Goal: Information Seeking & Learning: Learn about a topic

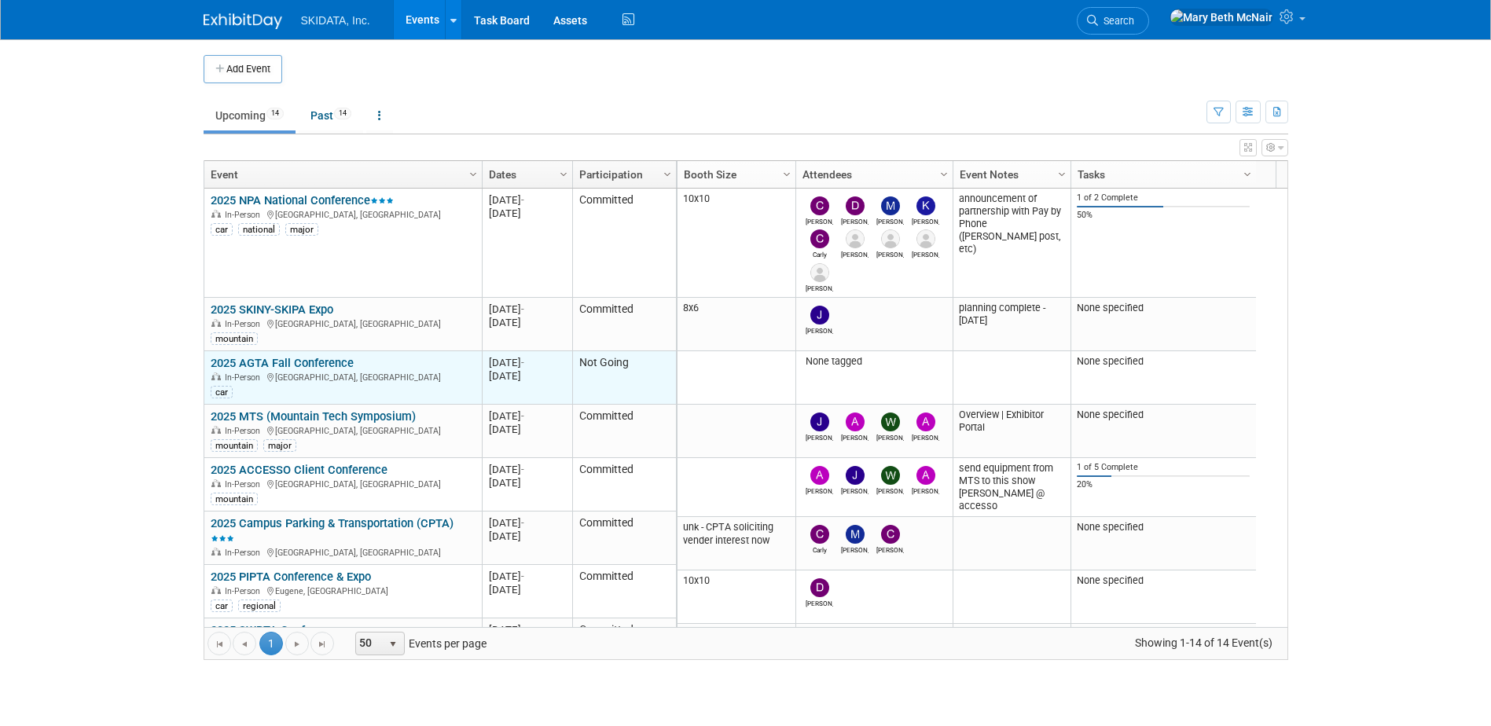
click at [303, 360] on link "2025 AGTA Fall Conference" at bounding box center [282, 363] width 143 height 14
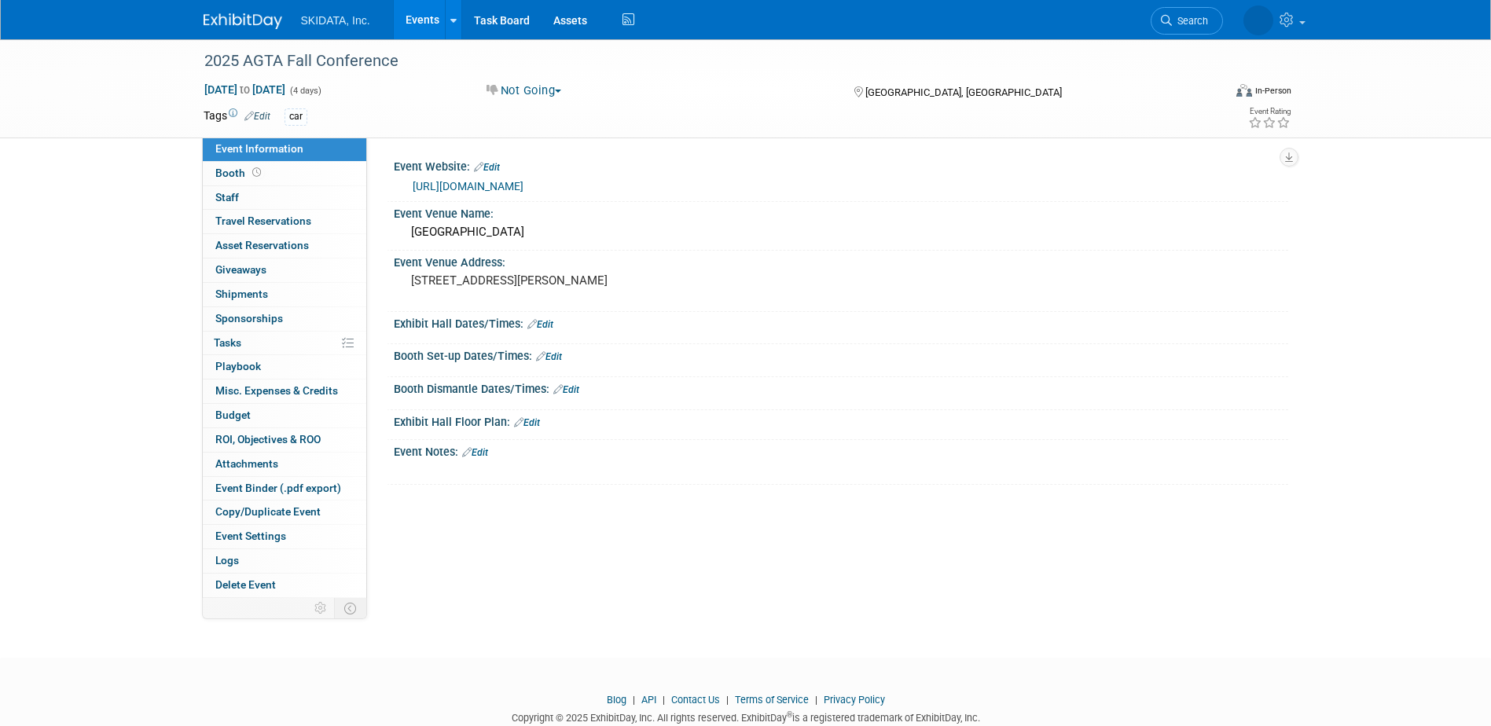
click at [523, 187] on link "[URL][DOMAIN_NAME]" at bounding box center [468, 186] width 111 height 13
click at [422, 24] on link "Events" at bounding box center [422, 19] width 57 height 39
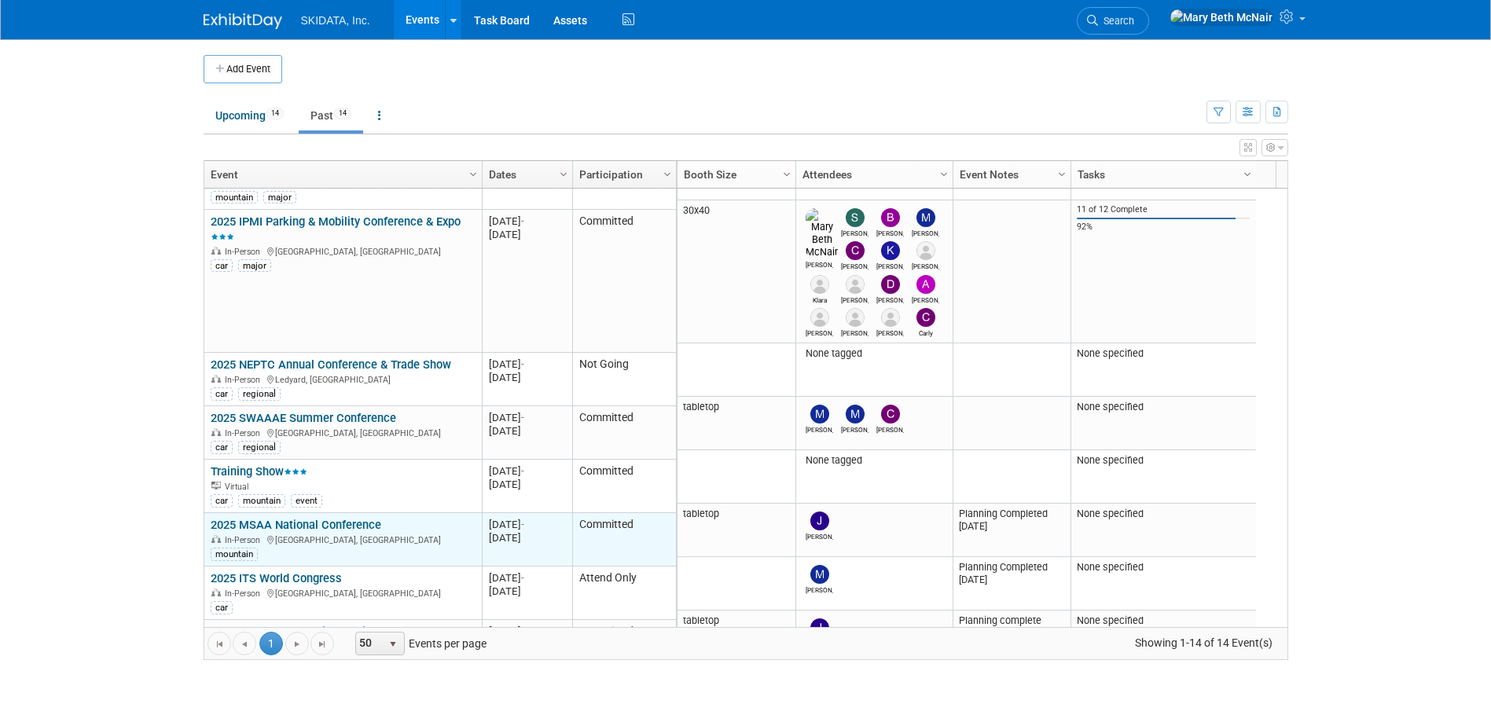
scroll to position [414, 0]
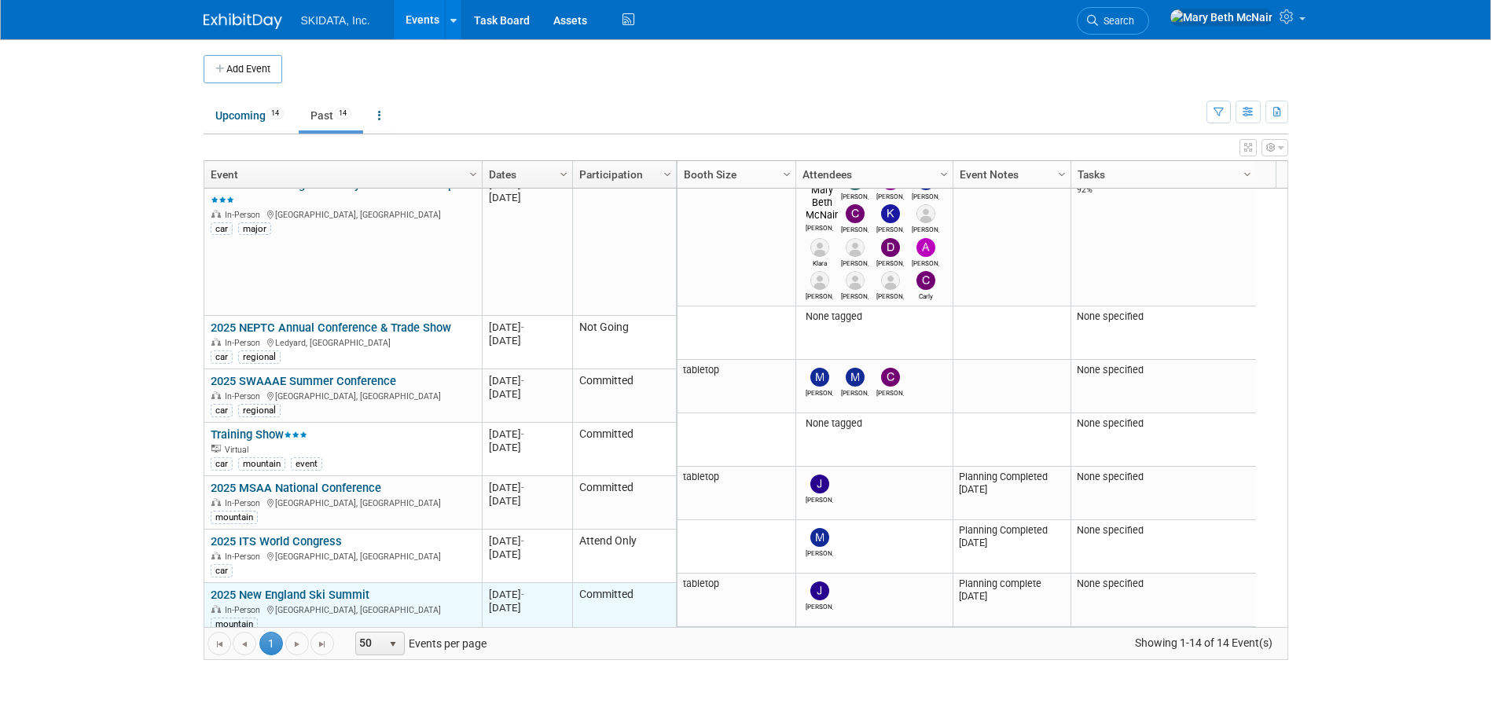
click at [334, 603] on div "In-Person Portland, ME" at bounding box center [343, 609] width 264 height 13
click at [285, 588] on link "2025 New England Ski Summit" at bounding box center [290, 595] width 159 height 14
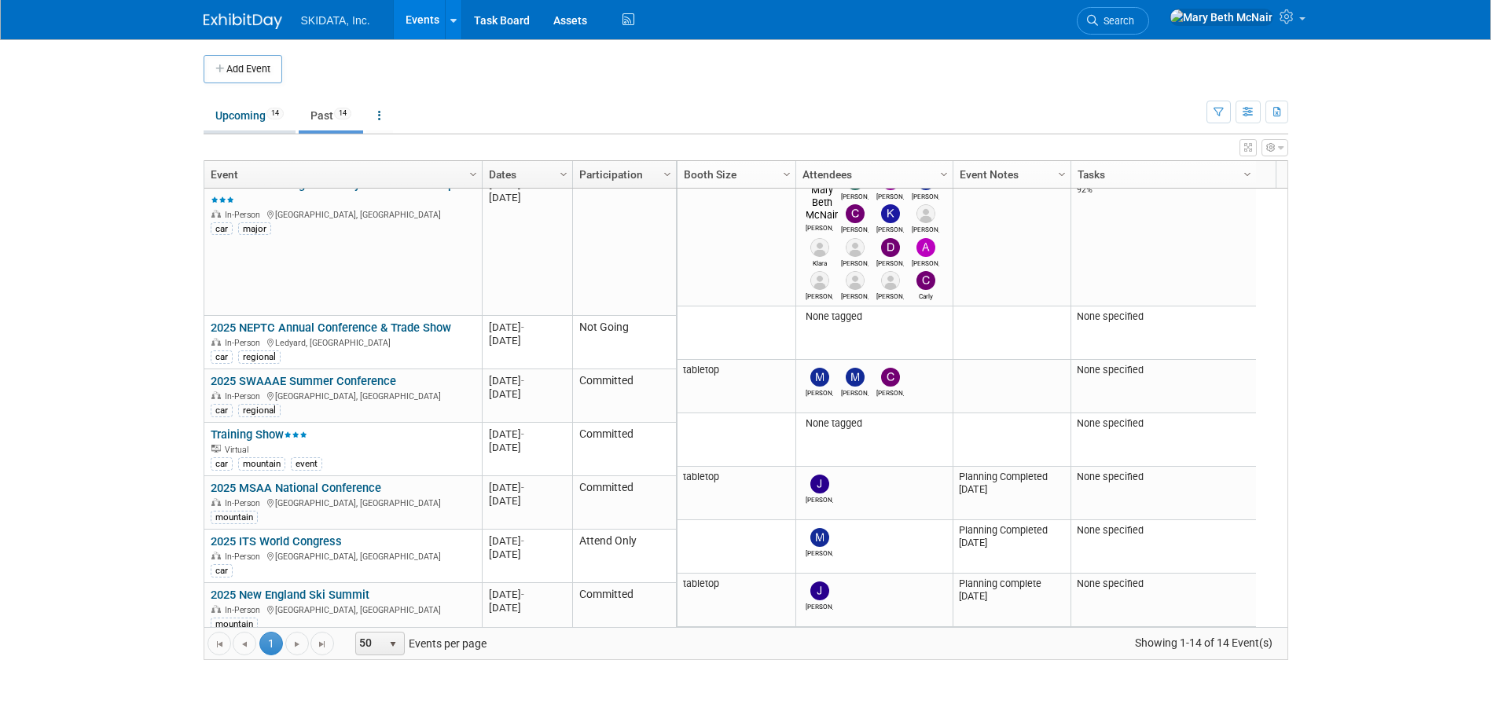
click at [238, 110] on link "Upcoming 14" at bounding box center [250, 116] width 92 height 30
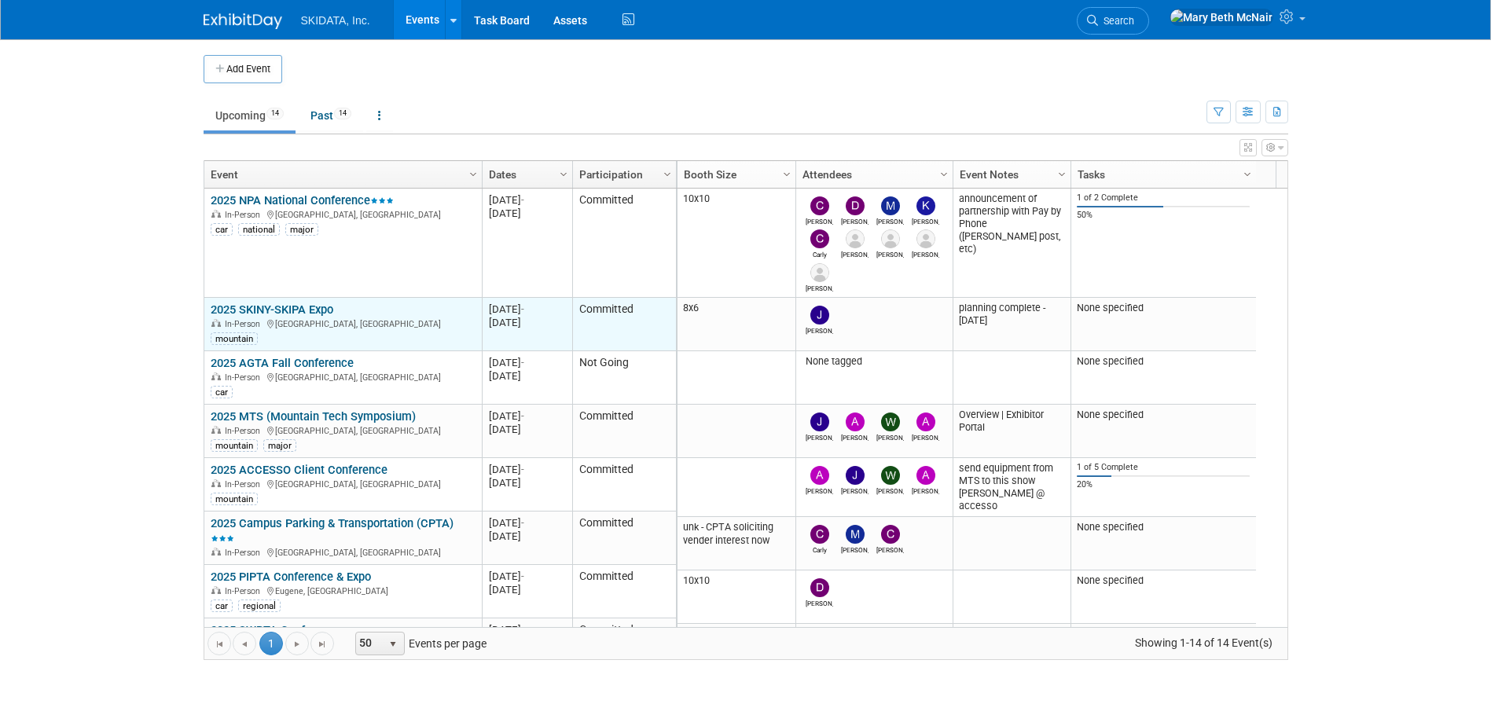
click at [314, 303] on link "2025 SKINY-SKIPA Expo" at bounding box center [272, 310] width 123 height 14
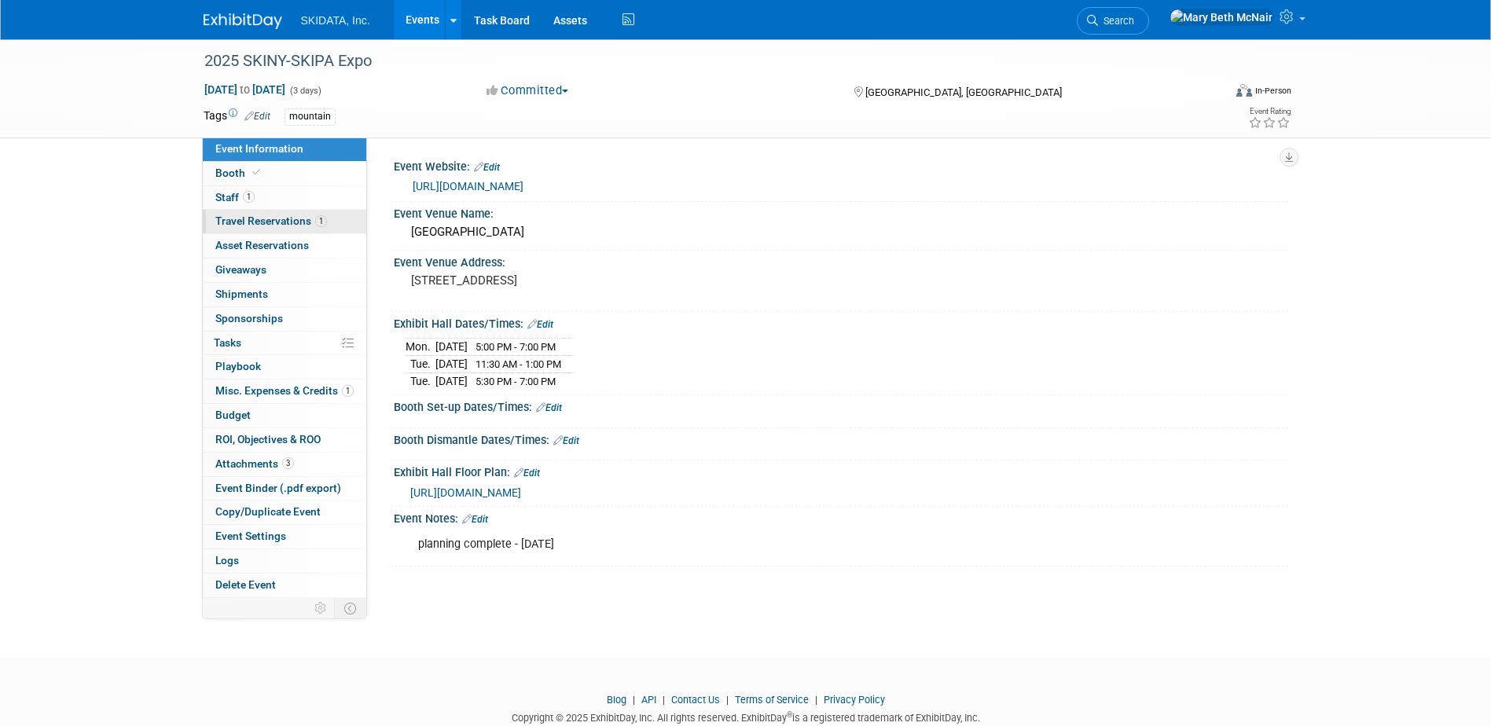
click at [226, 216] on span "Travel Reservations 1" at bounding box center [271, 221] width 112 height 13
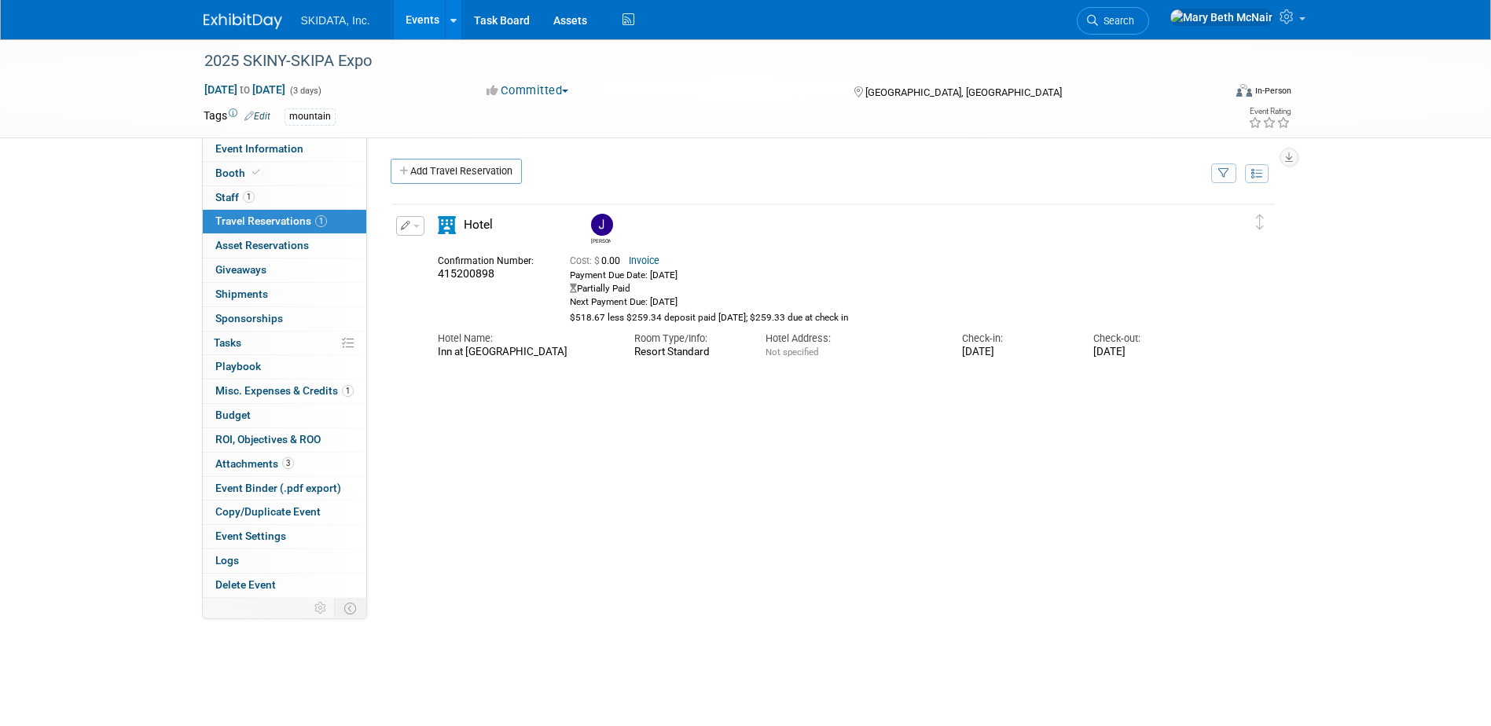
click at [413, 31] on link "Events" at bounding box center [422, 19] width 57 height 39
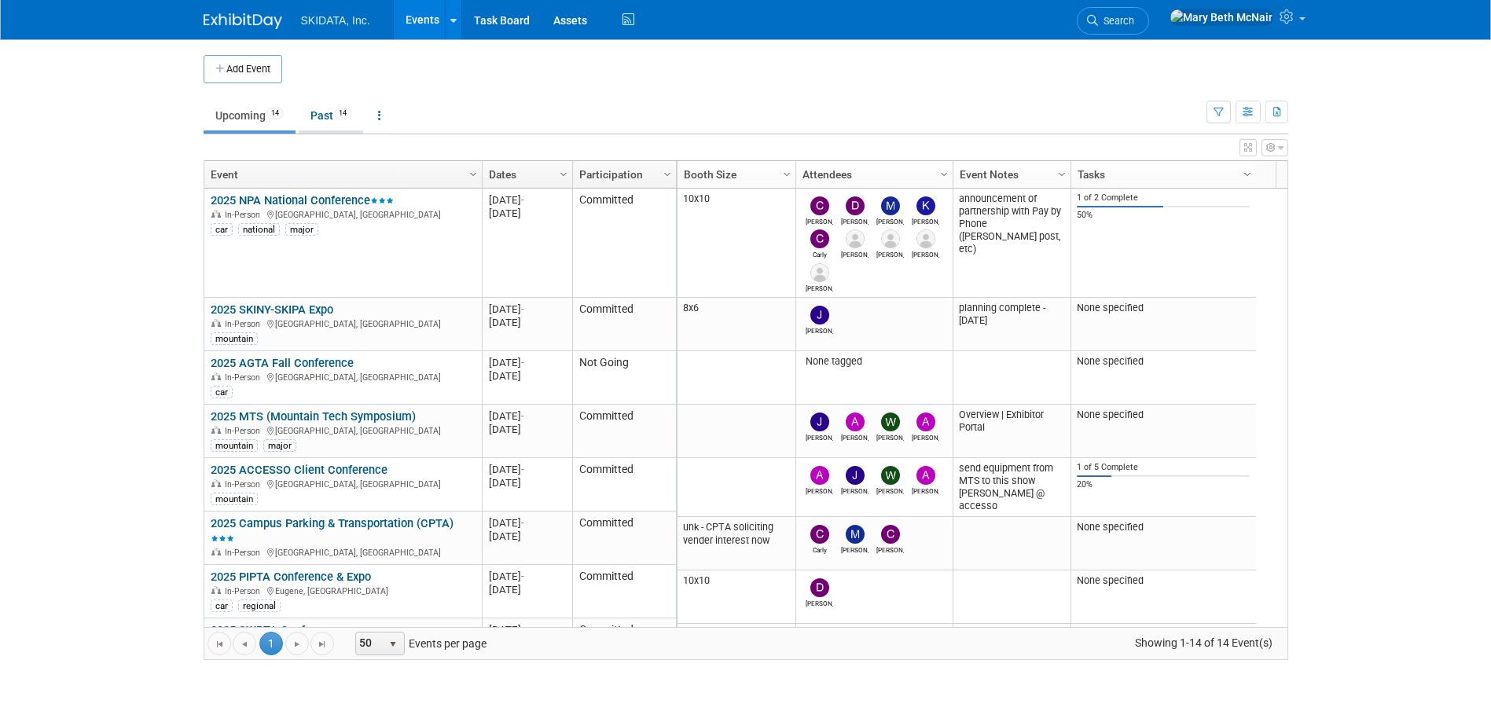
click at [334, 116] on link "Past 14" at bounding box center [331, 116] width 64 height 30
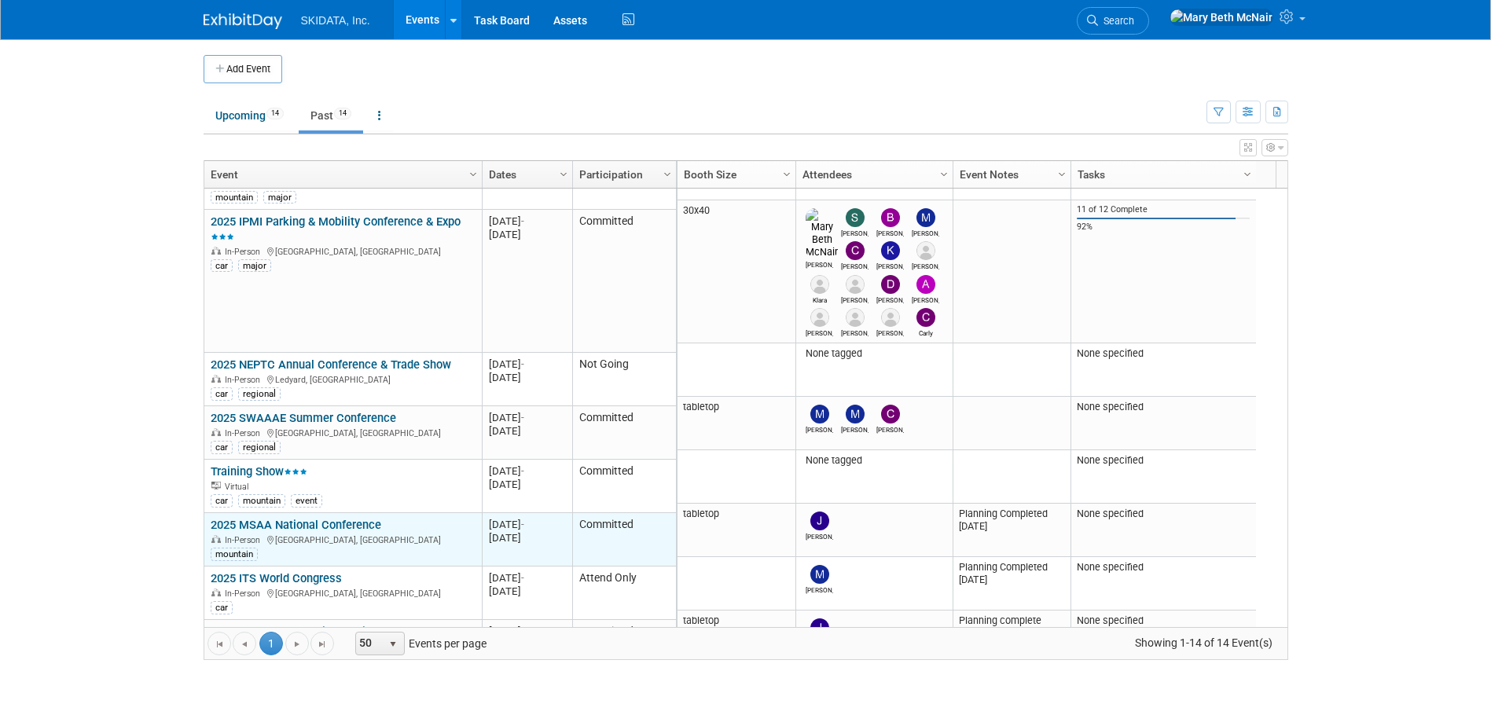
scroll to position [414, 0]
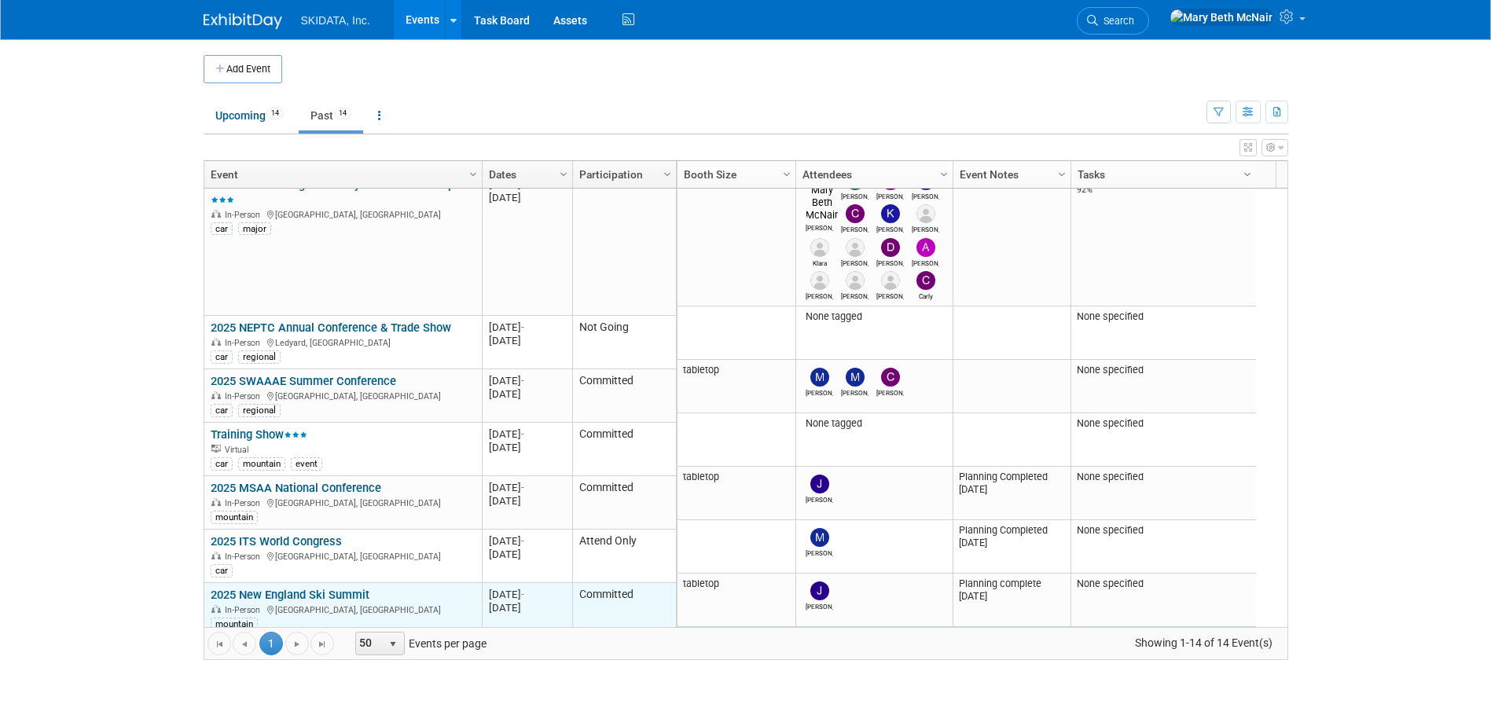
click at [303, 588] on link "2025 New England Ski Summit" at bounding box center [290, 595] width 159 height 14
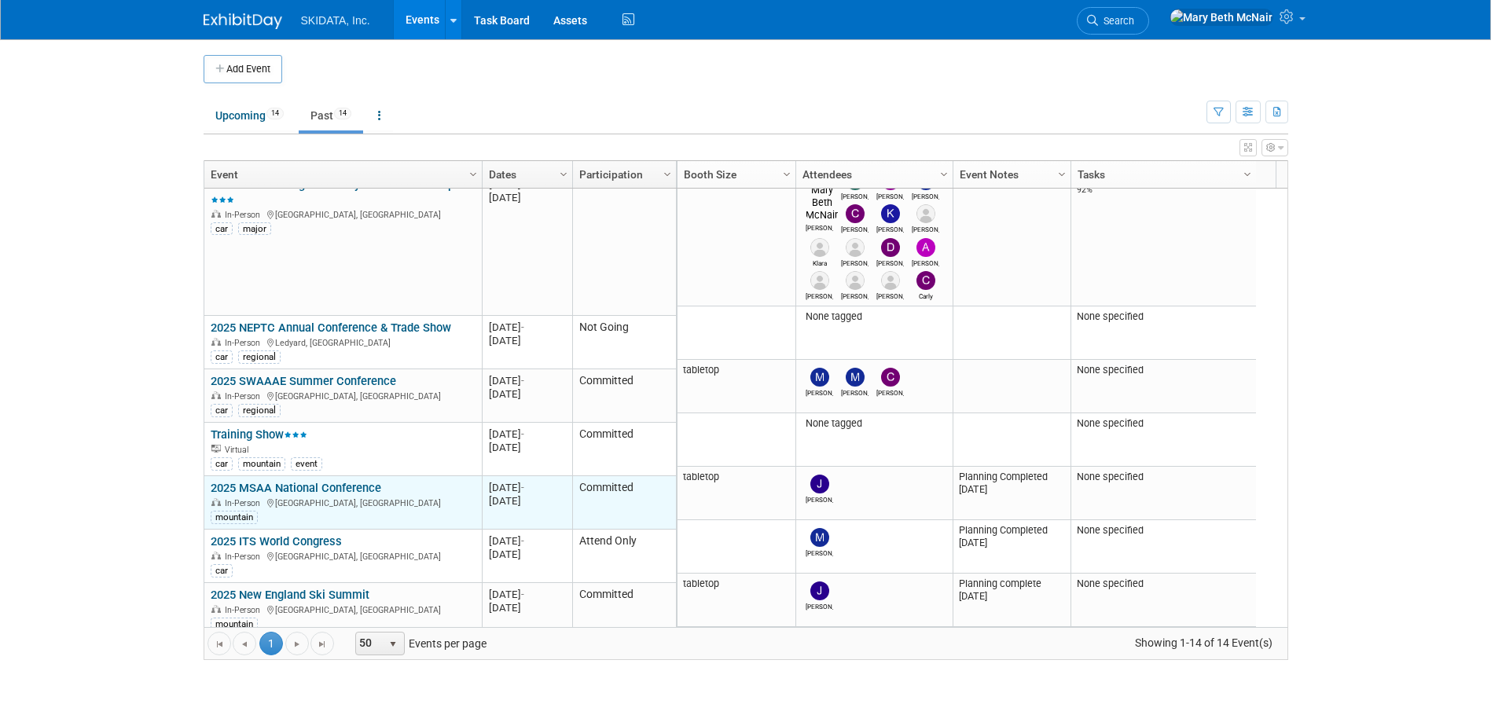
click at [272, 481] on link "2025 MSAA National Conference" at bounding box center [296, 488] width 171 height 14
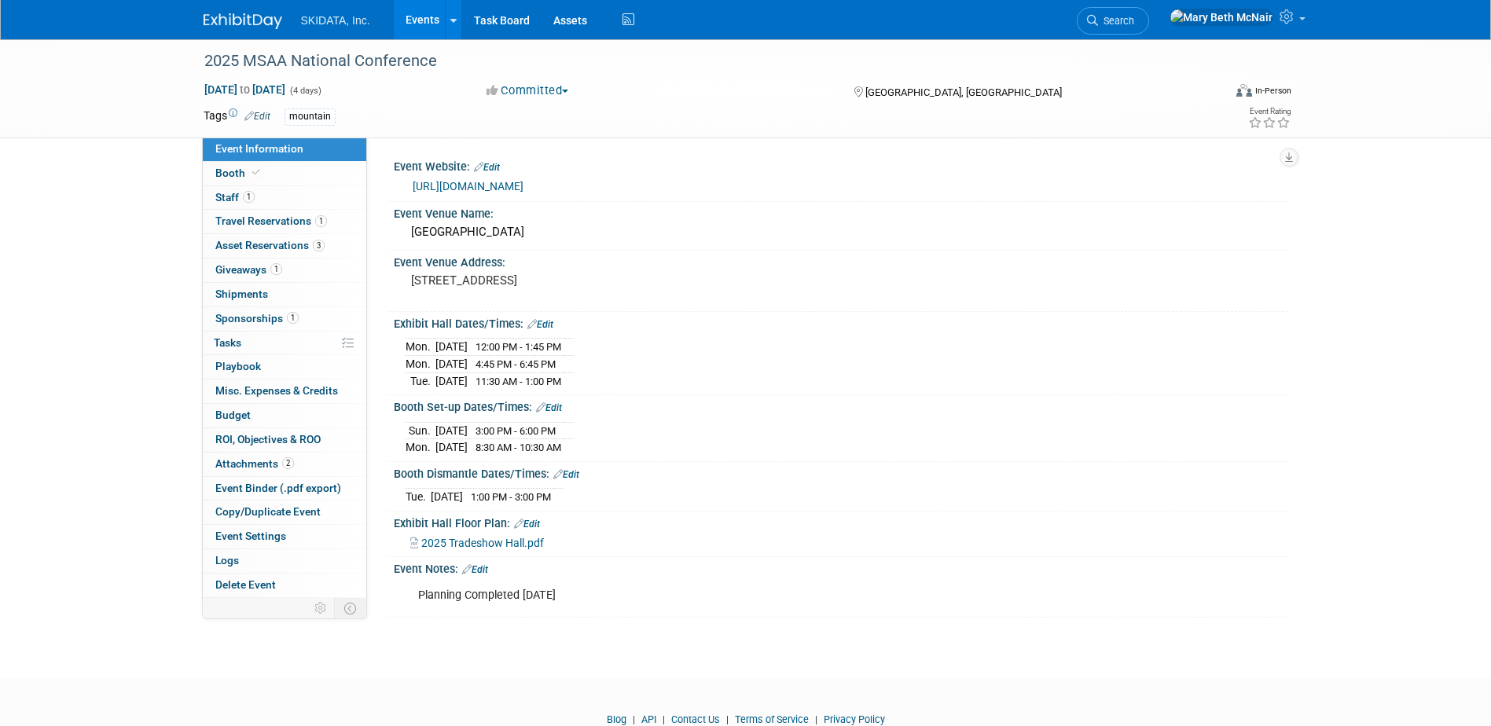
click at [426, 19] on link "Events" at bounding box center [422, 19] width 57 height 39
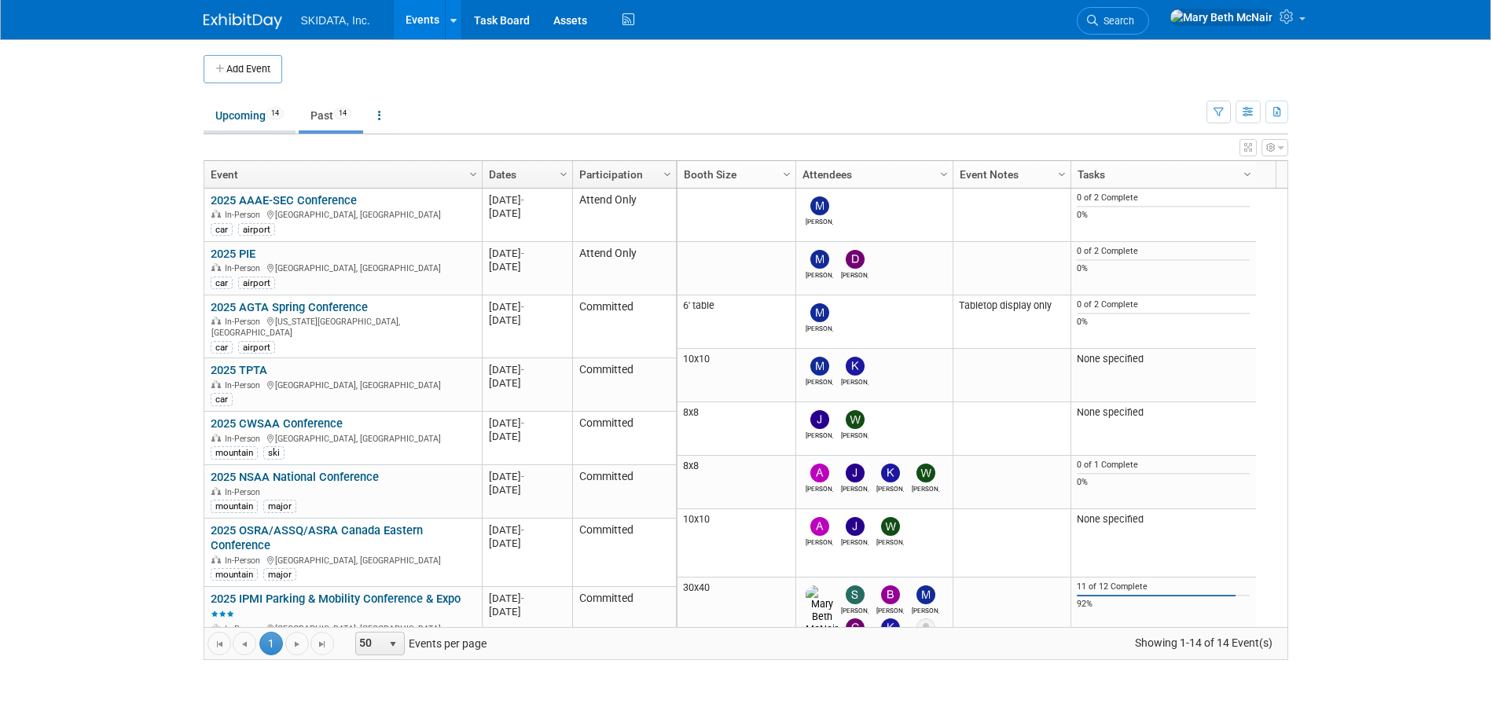
click at [241, 108] on link "Upcoming 14" at bounding box center [250, 116] width 92 height 30
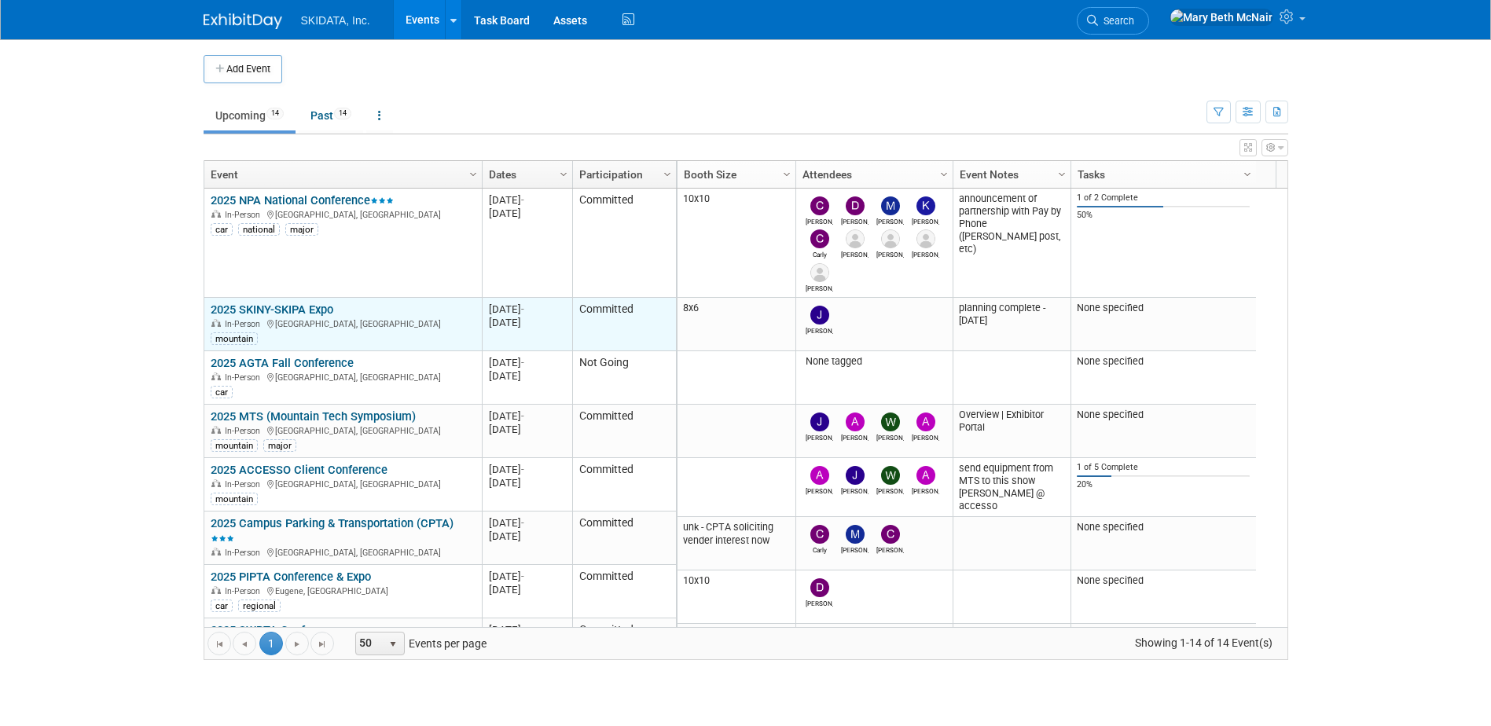
click at [322, 316] on link "2025 SKINY-SKIPA Expo" at bounding box center [272, 310] width 123 height 14
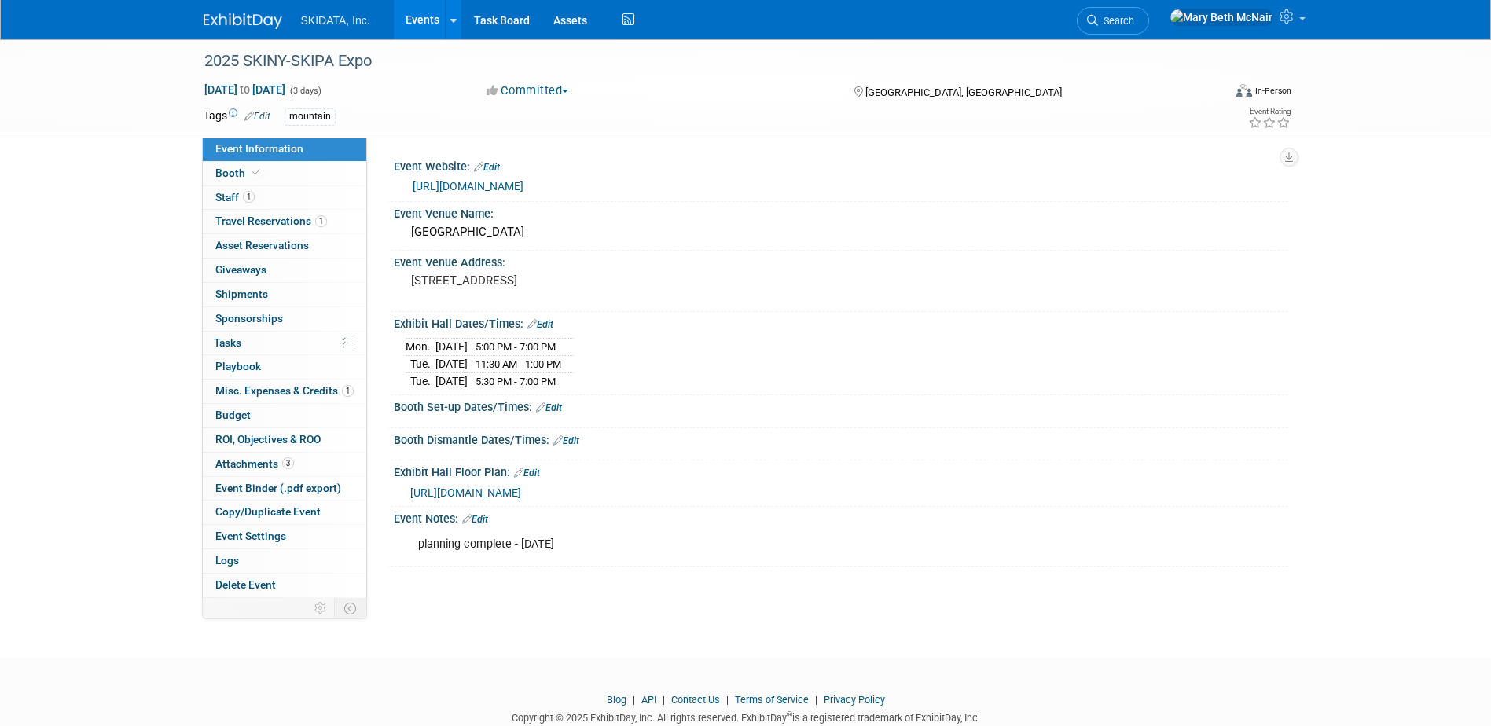
click at [428, 17] on link "Events" at bounding box center [422, 19] width 57 height 39
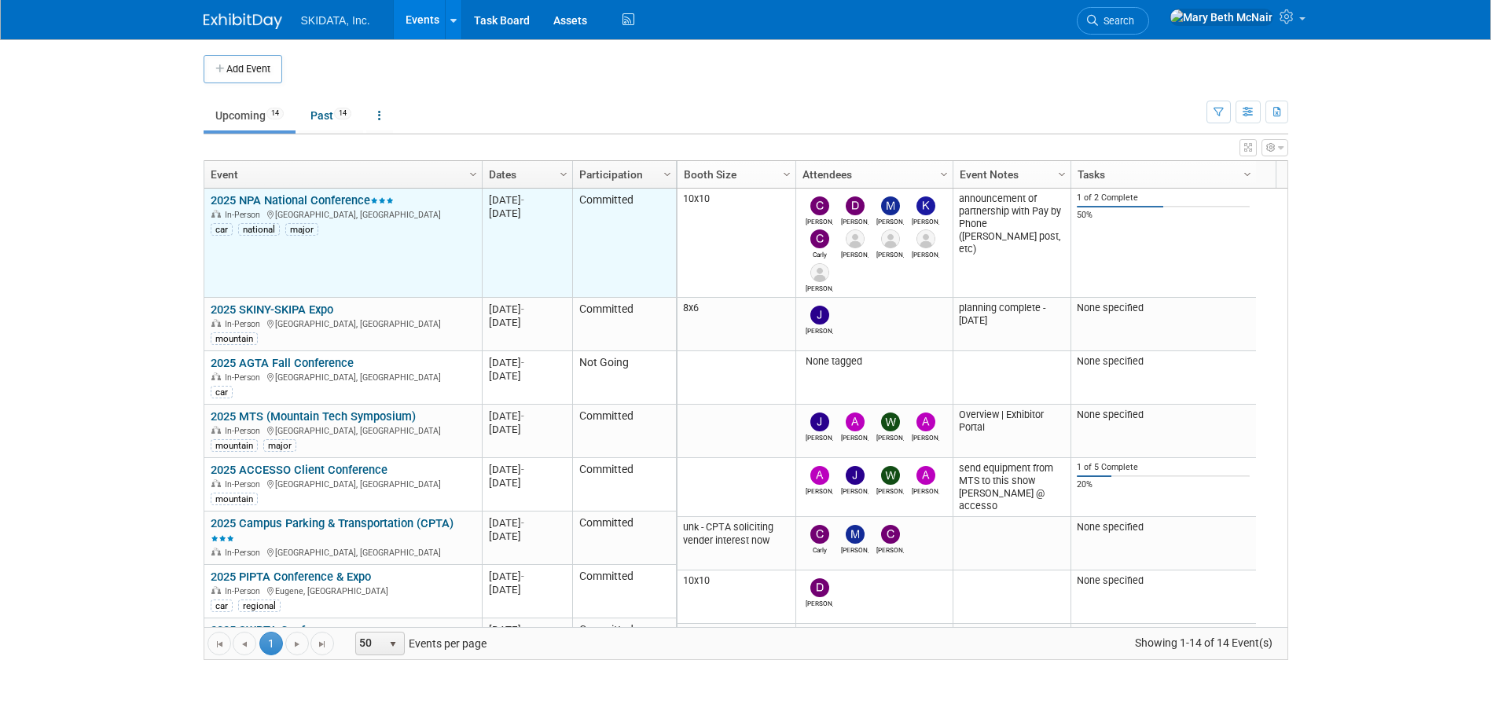
click at [299, 195] on link "2025 NPA National Conference" at bounding box center [302, 200] width 183 height 14
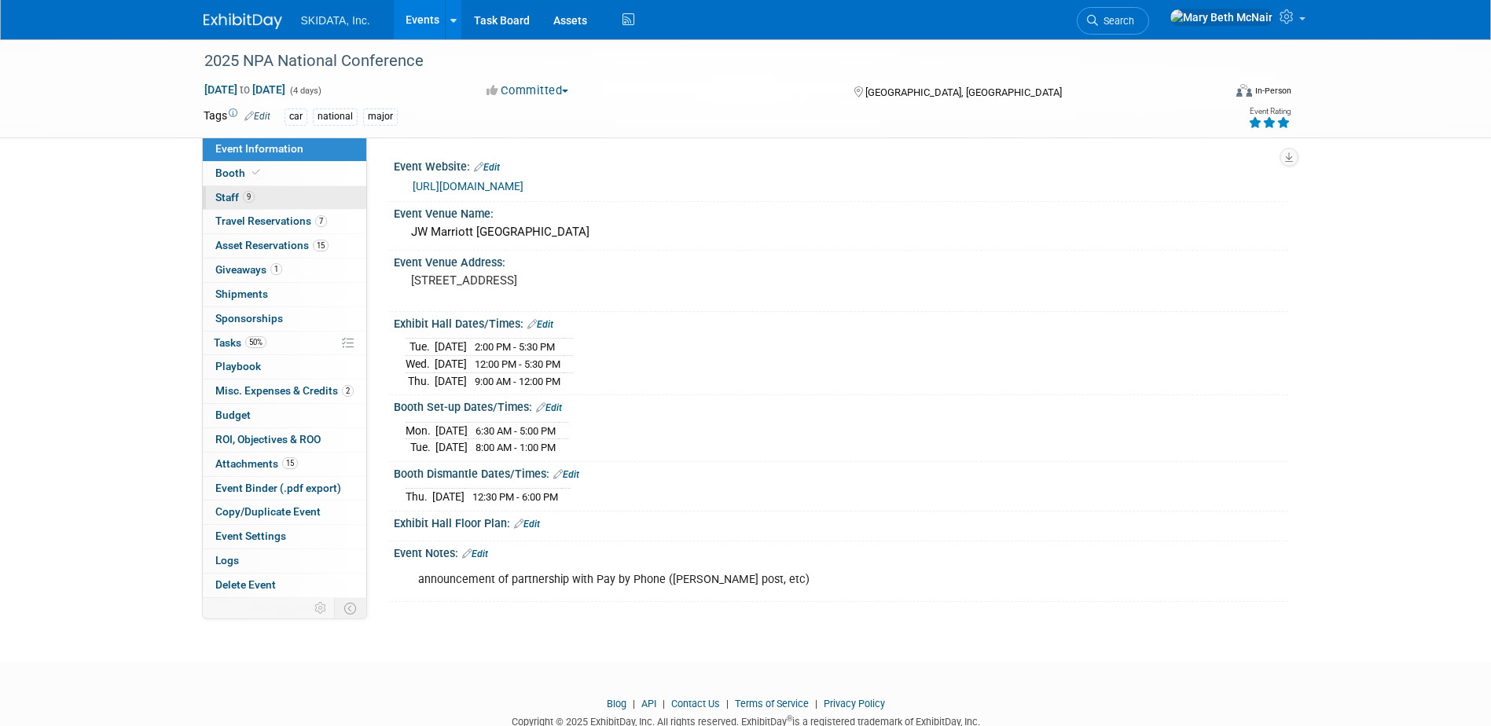
click at [233, 200] on span "Staff 9" at bounding box center [234, 197] width 39 height 13
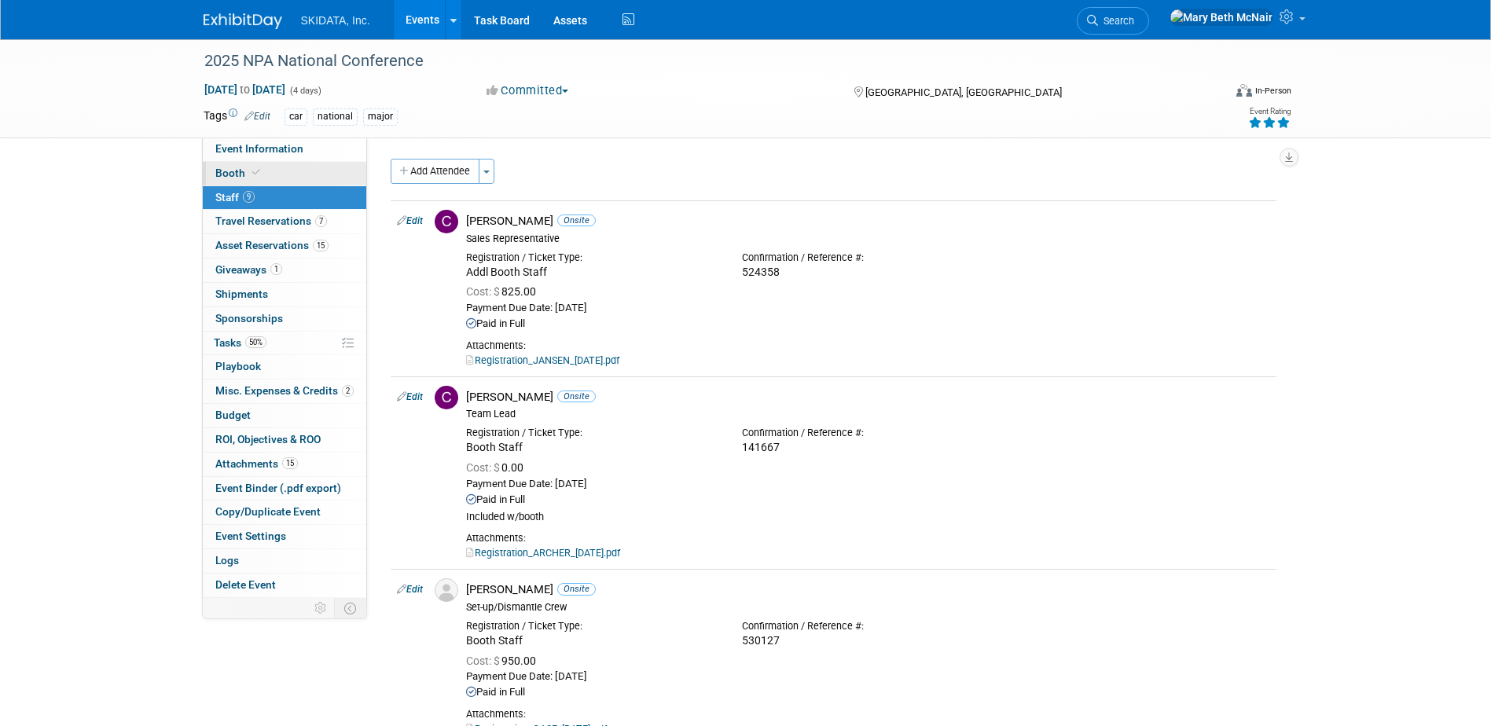
click at [218, 174] on span "Booth" at bounding box center [239, 173] width 48 height 13
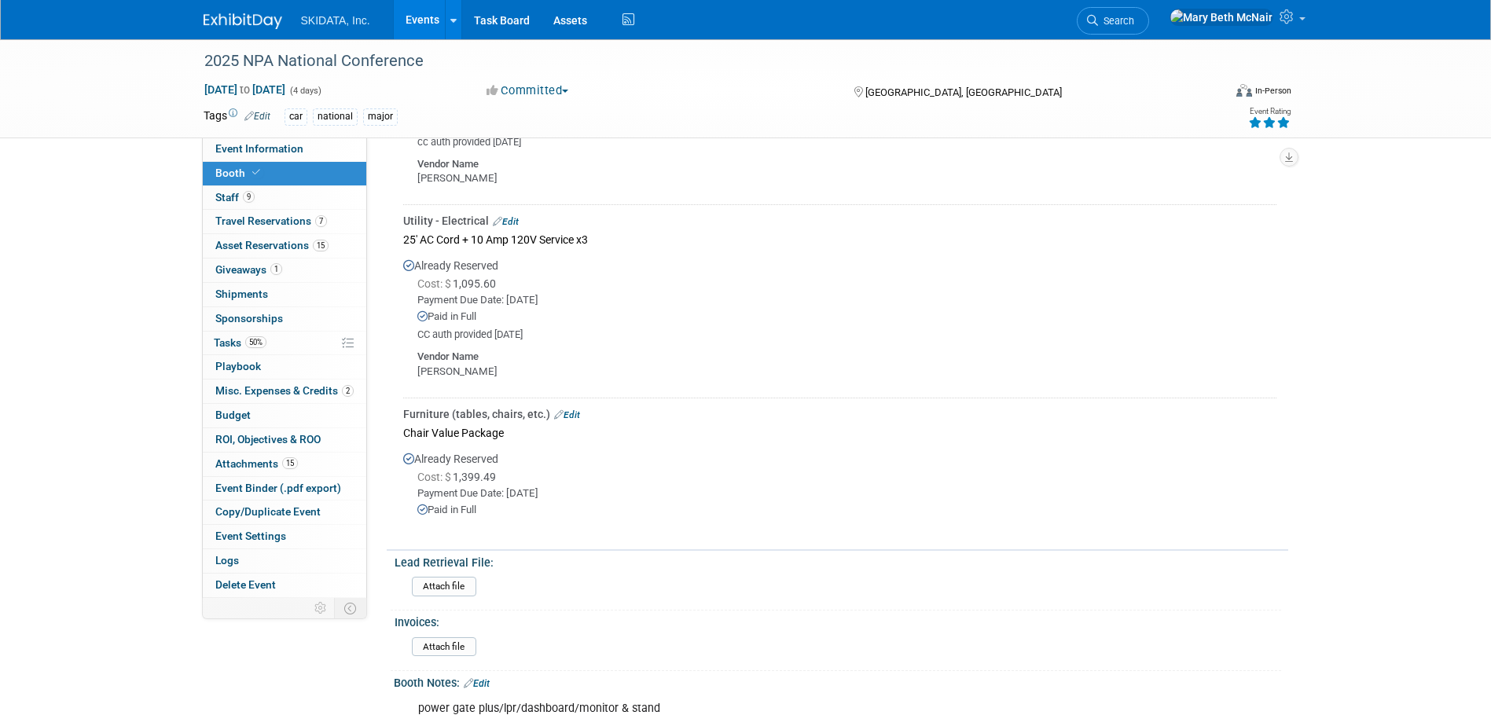
scroll to position [550, 0]
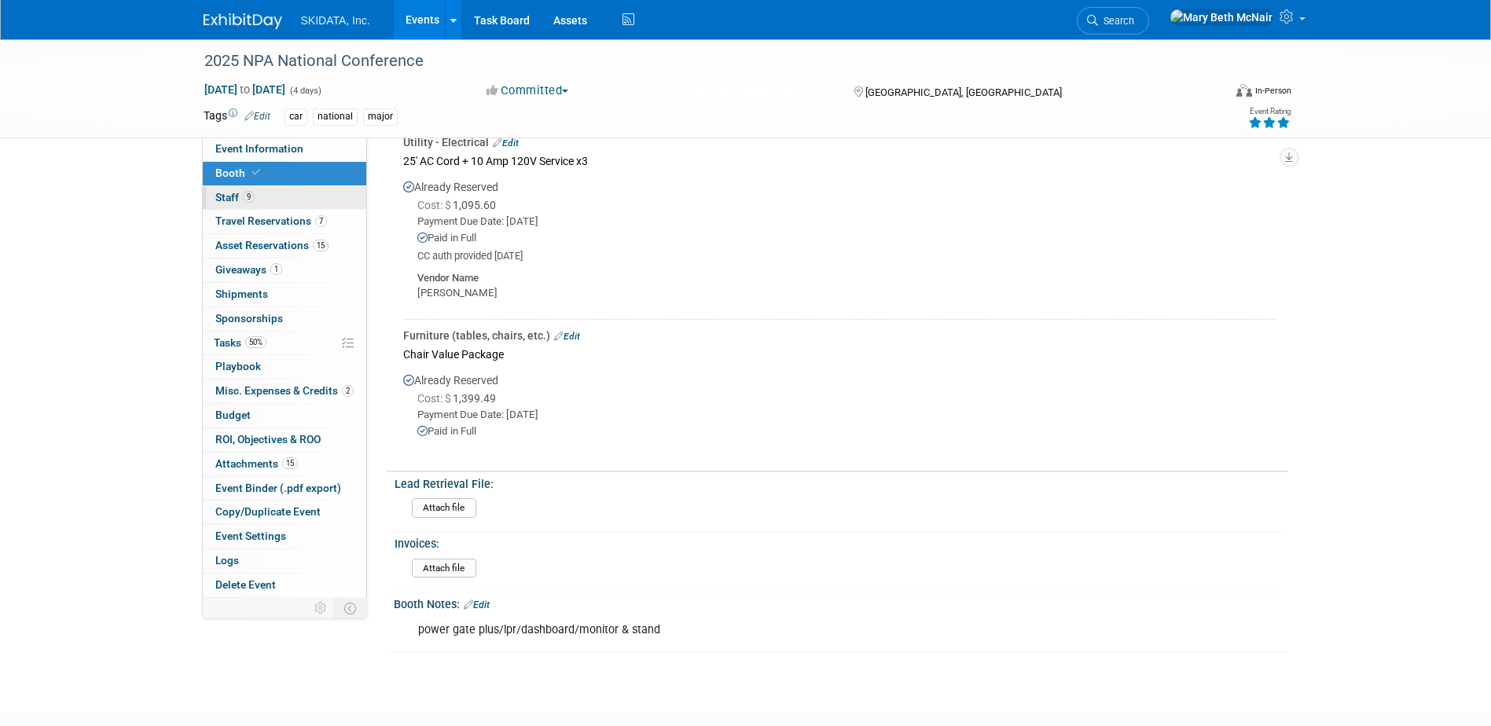
click at [228, 204] on link "9 Staff 9" at bounding box center [284, 198] width 163 height 24
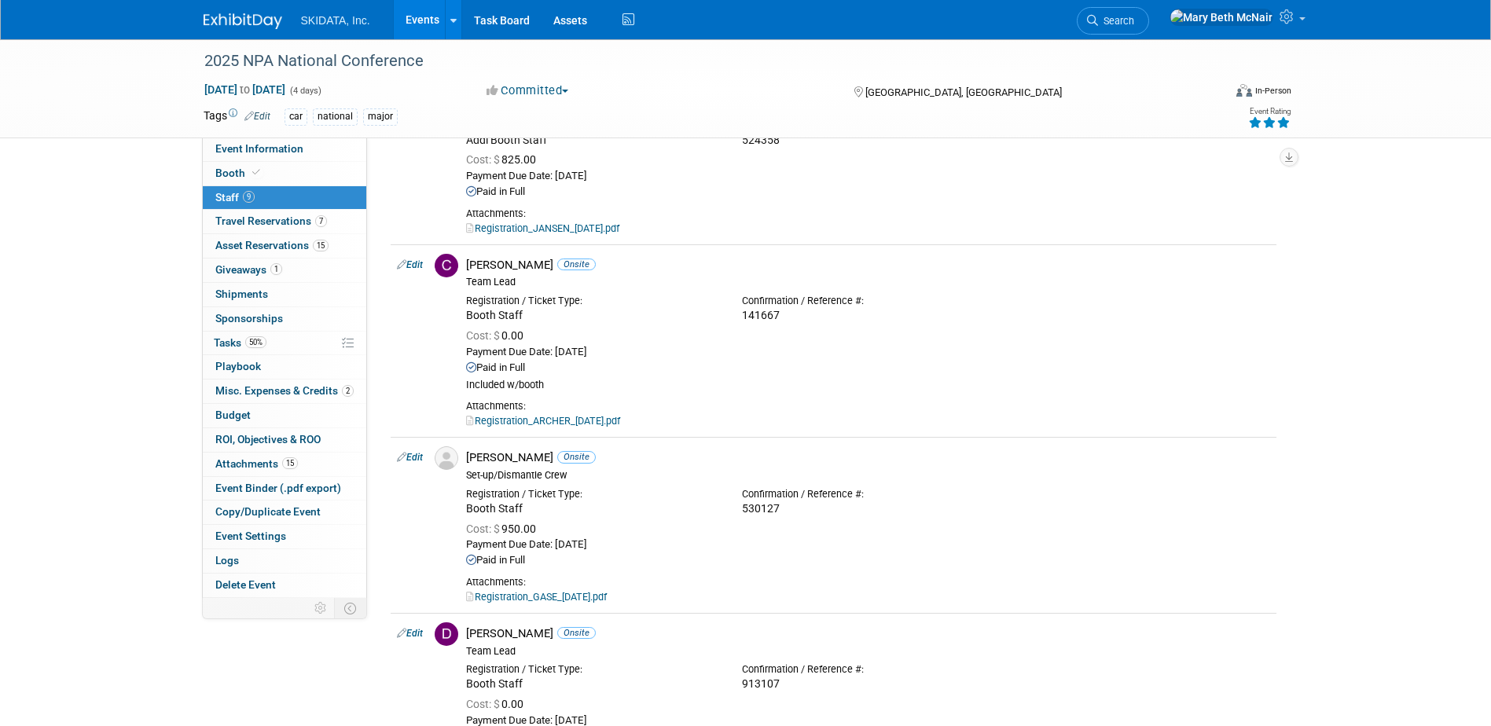
scroll to position [0, 0]
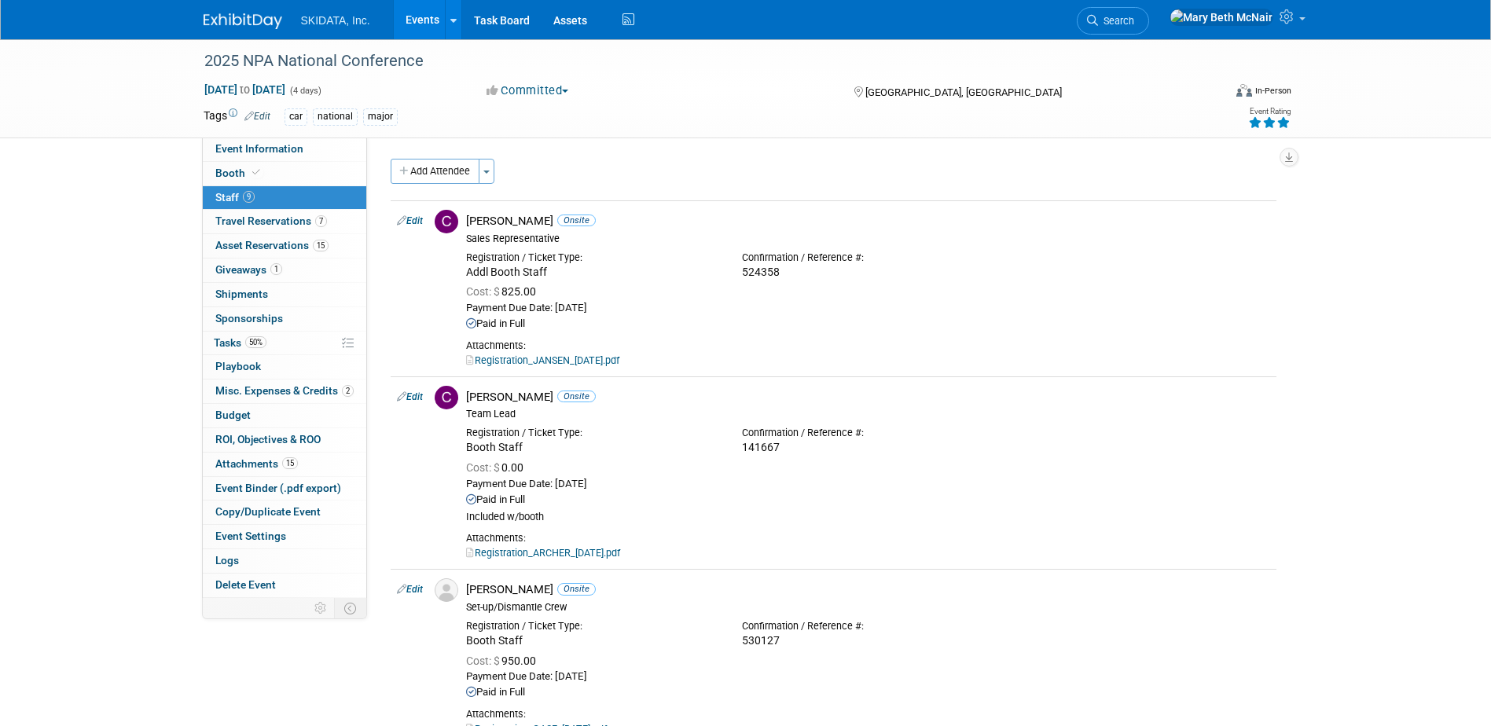
click at [424, 15] on link "Events" at bounding box center [422, 19] width 57 height 39
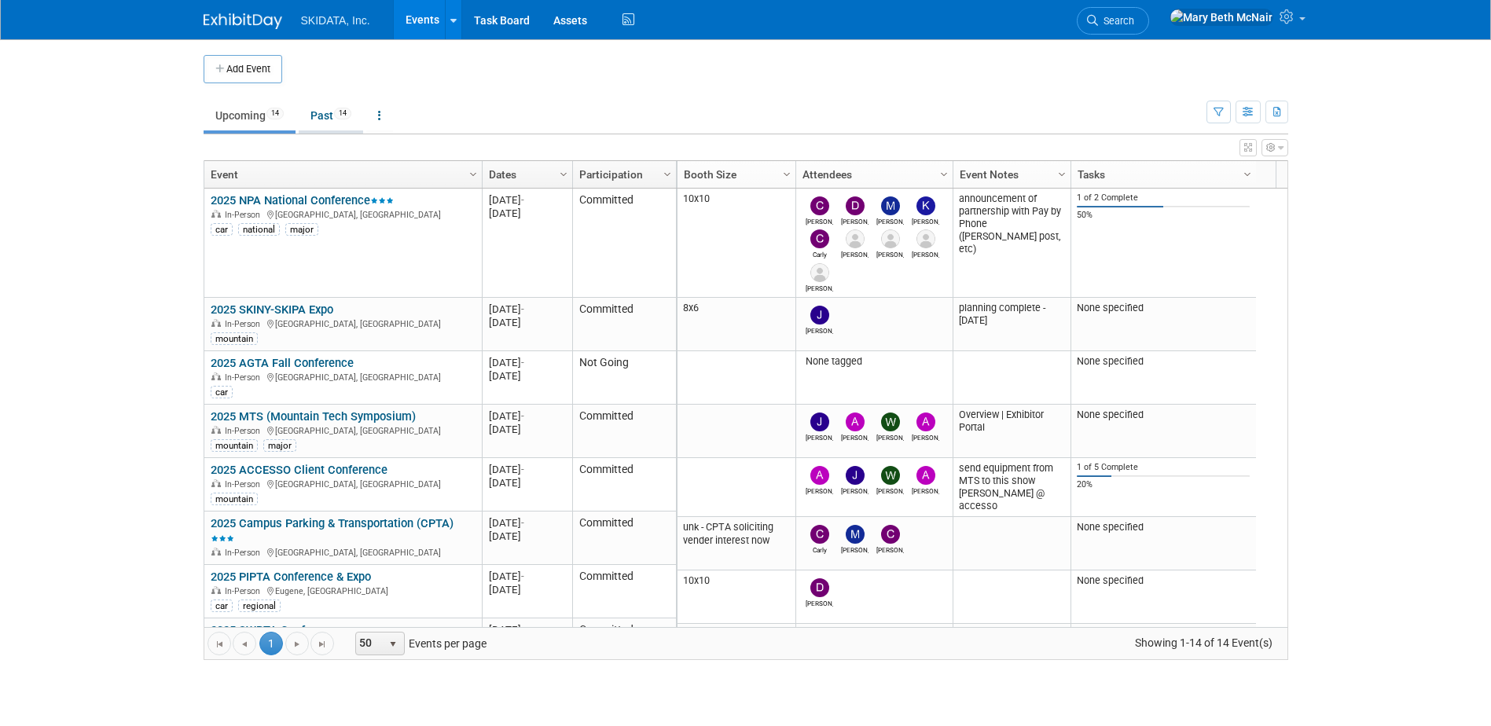
click at [325, 115] on link "Past 14" at bounding box center [331, 116] width 64 height 30
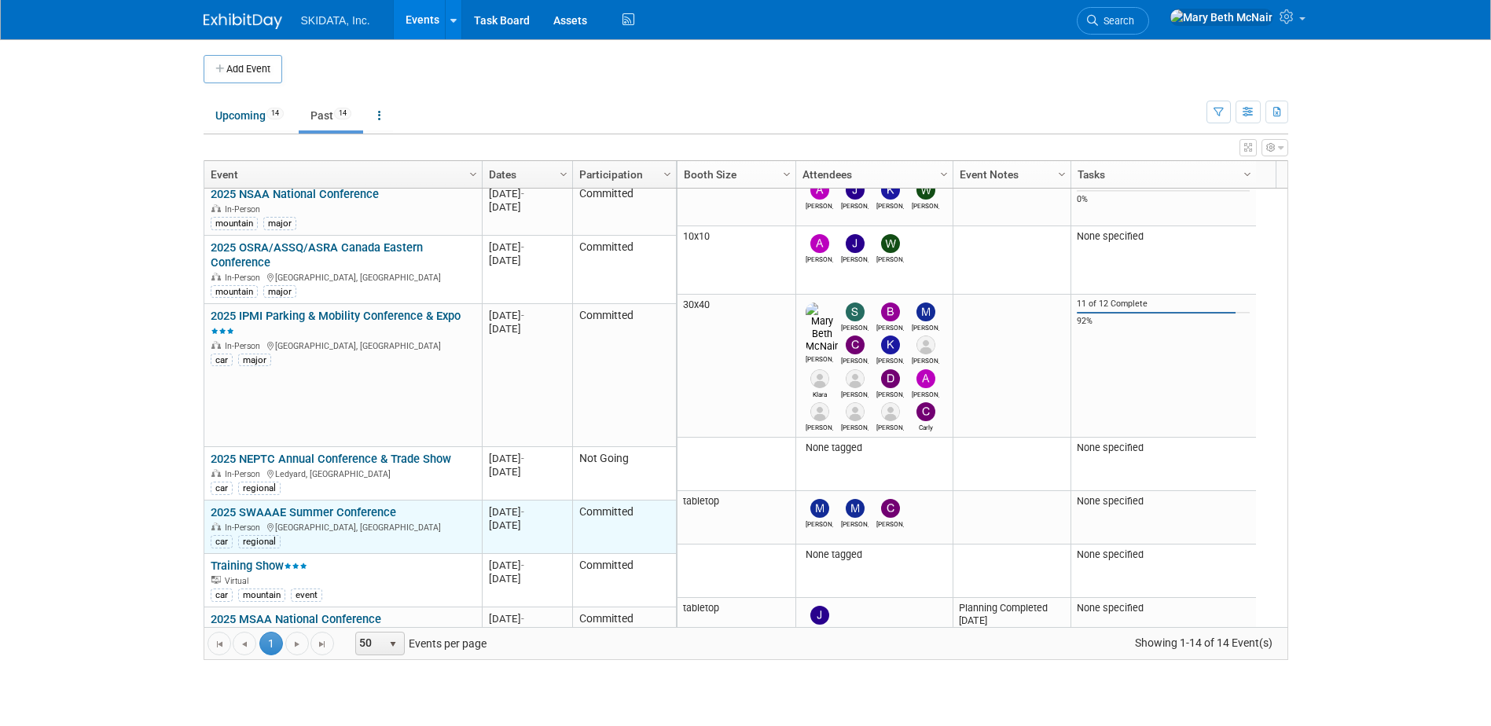
scroll to position [414, 0]
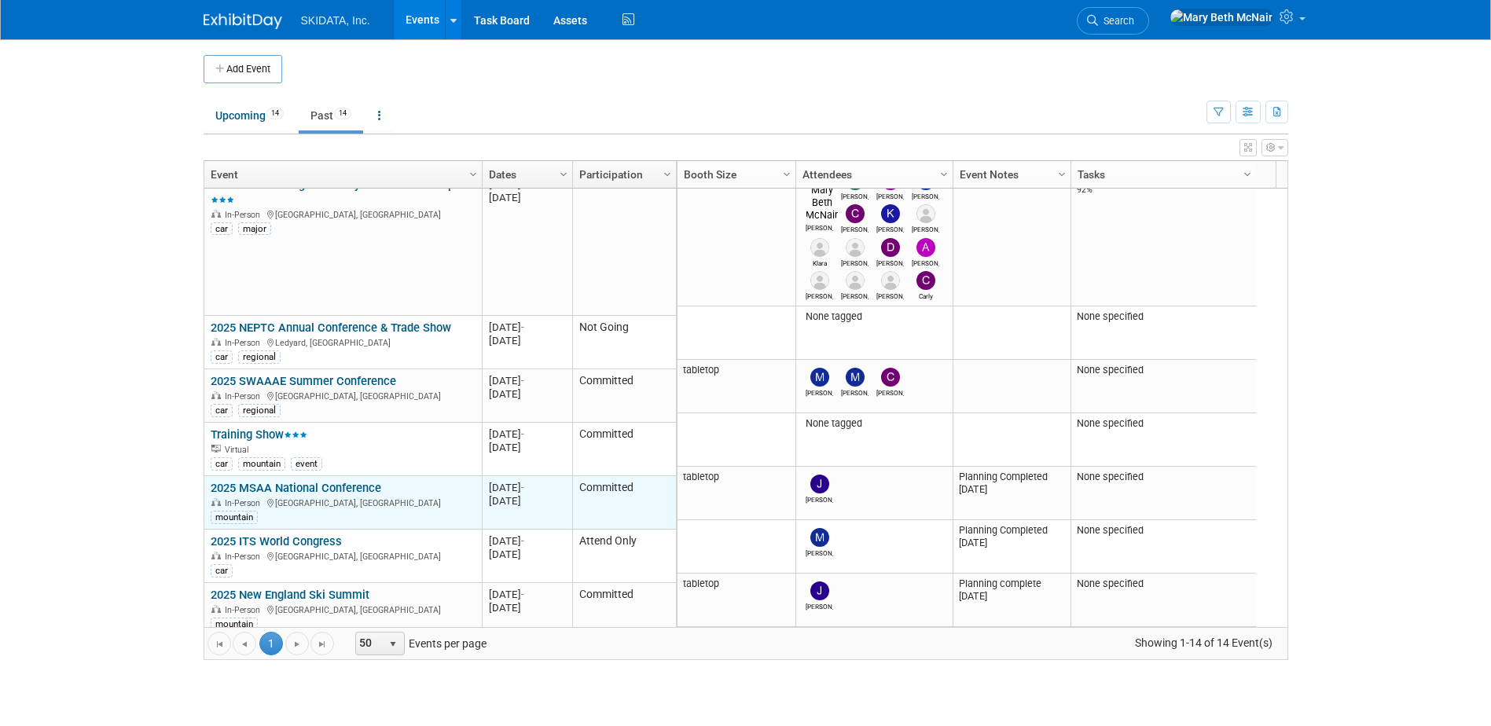
click at [319, 481] on link "2025 MSAA National Conference" at bounding box center [296, 488] width 171 height 14
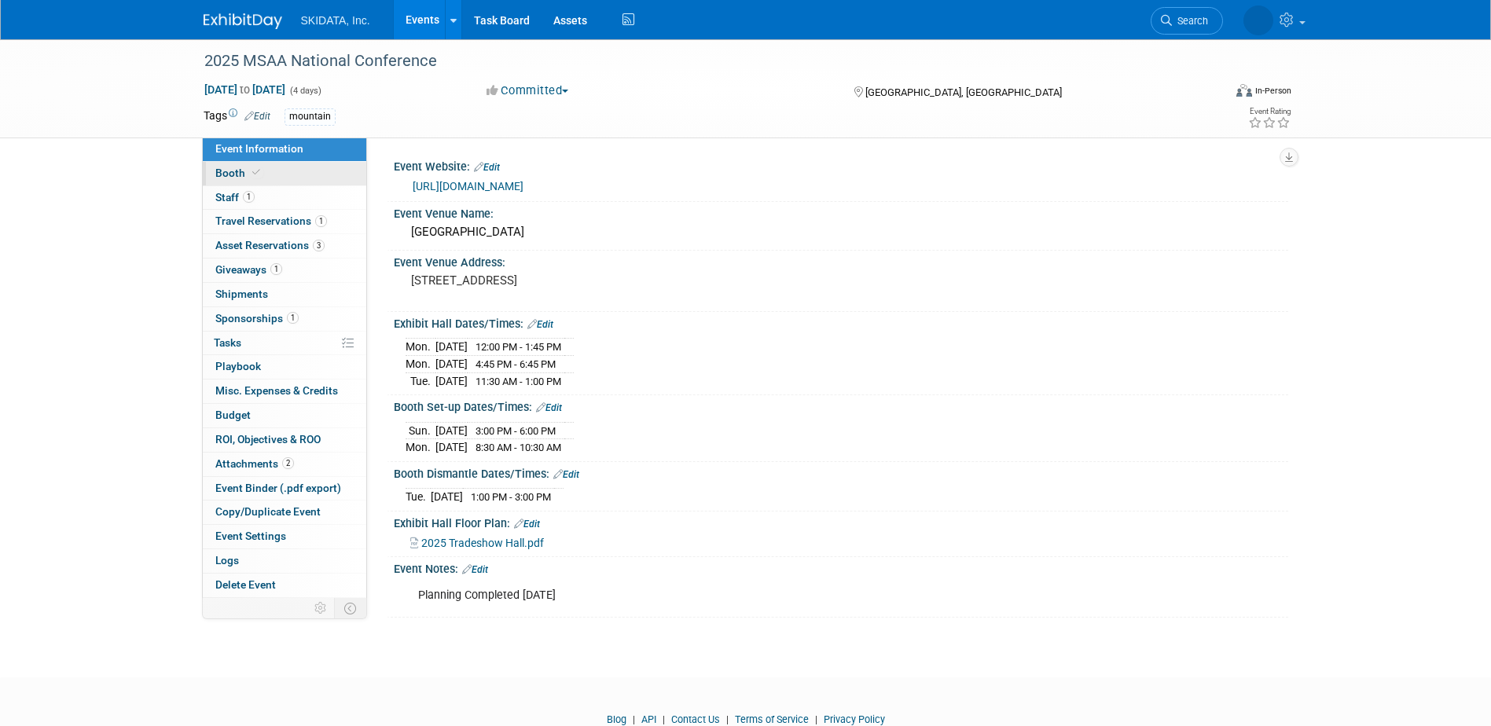
click at [240, 174] on span "Booth" at bounding box center [239, 173] width 48 height 13
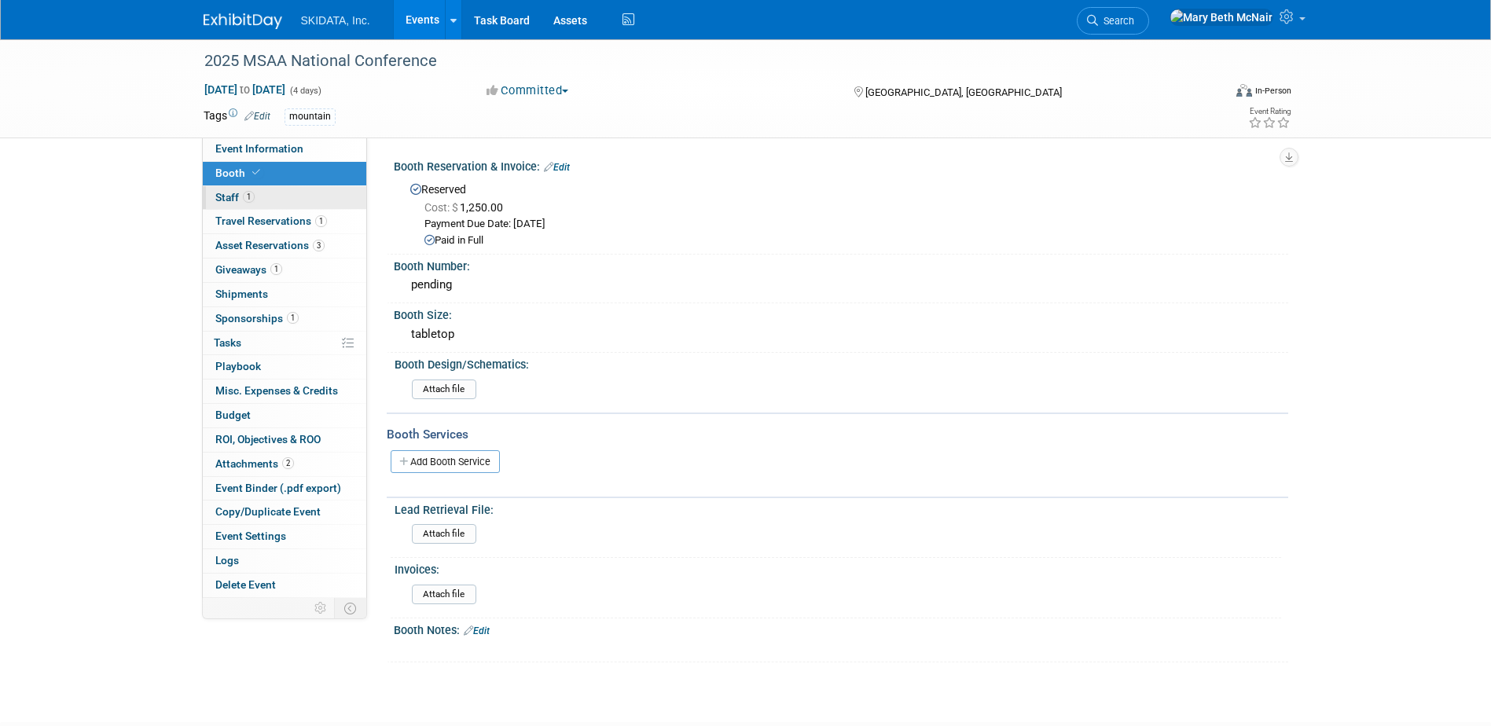
click at [230, 196] on span "Staff 1" at bounding box center [234, 197] width 39 height 13
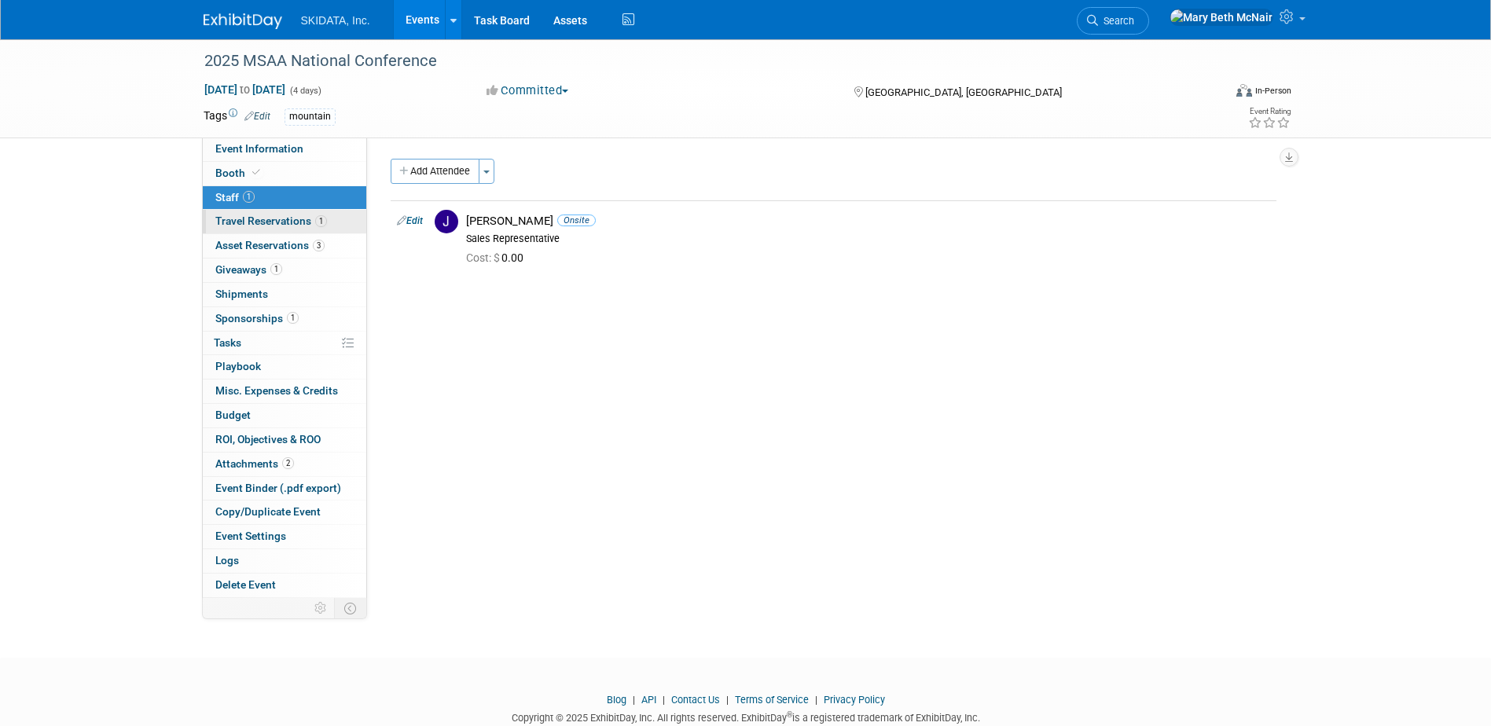
click at [281, 220] on span "Travel Reservations 1" at bounding box center [271, 221] width 112 height 13
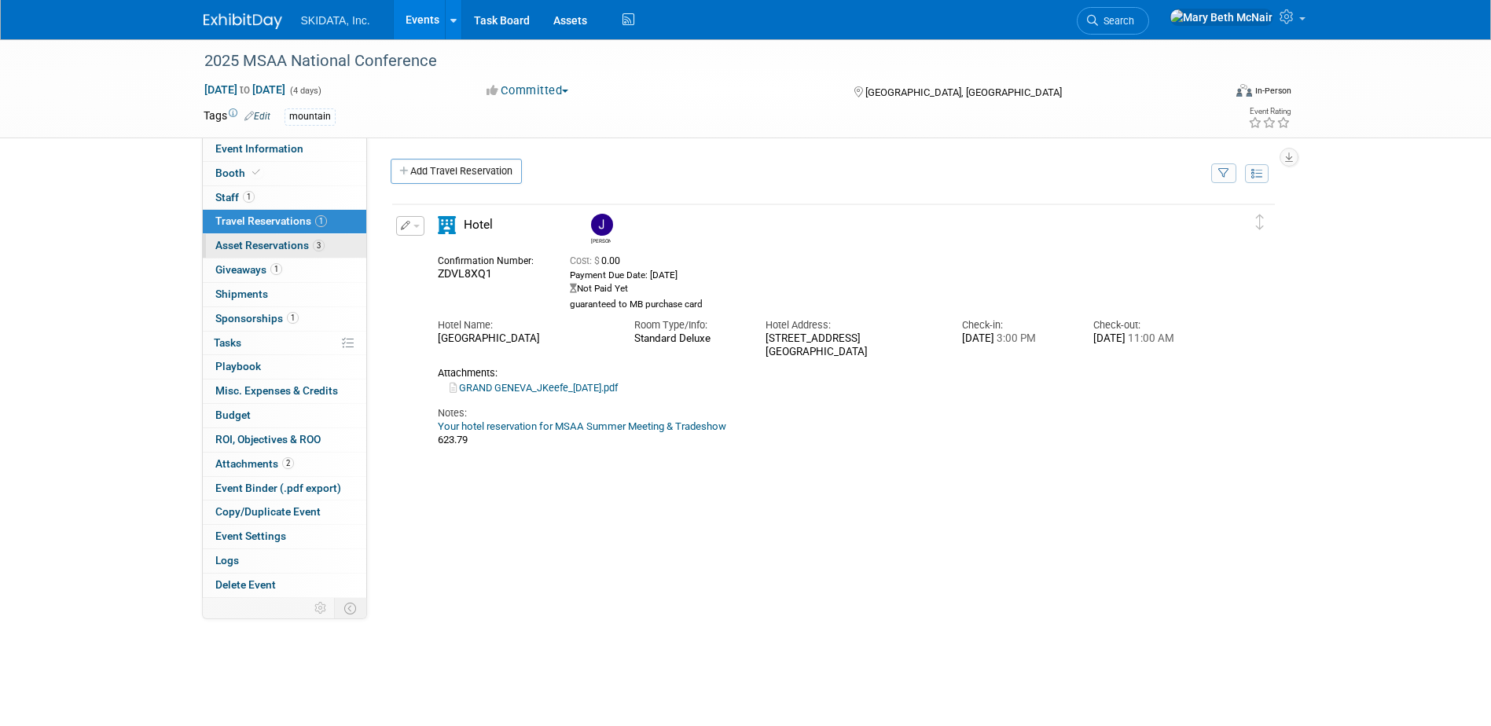
click at [273, 243] on span "Asset Reservations 3" at bounding box center [269, 245] width 109 height 13
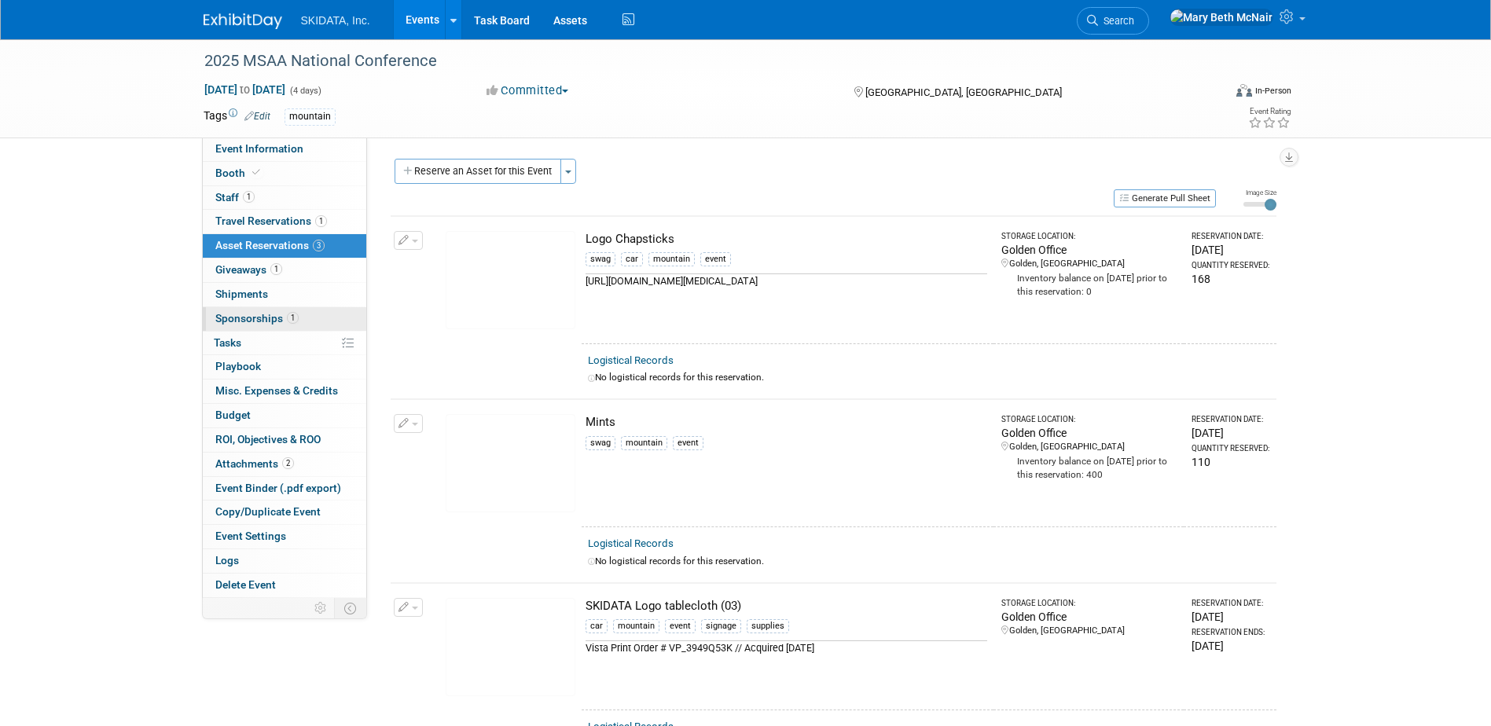
click at [244, 318] on span "Sponsorships 1" at bounding box center [256, 318] width 83 height 13
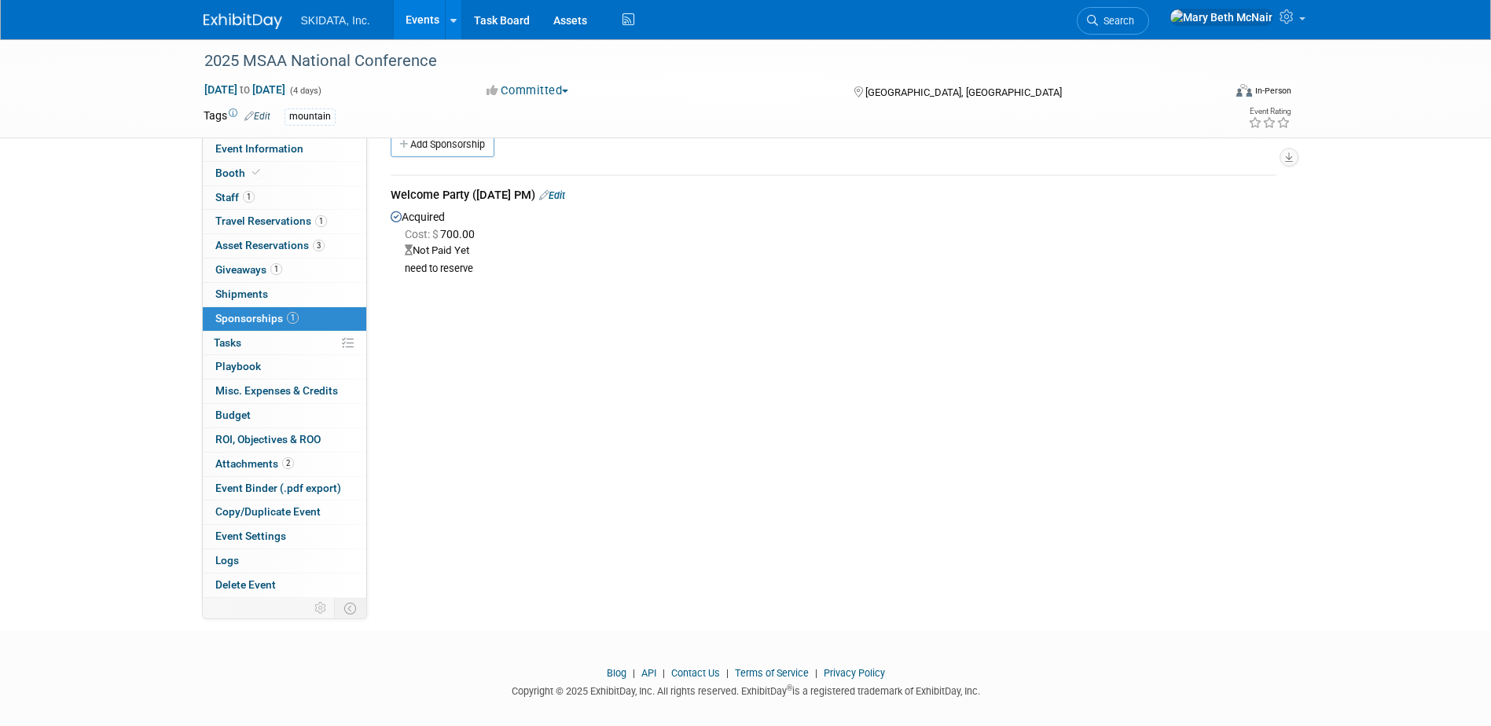
scroll to position [42, 0]
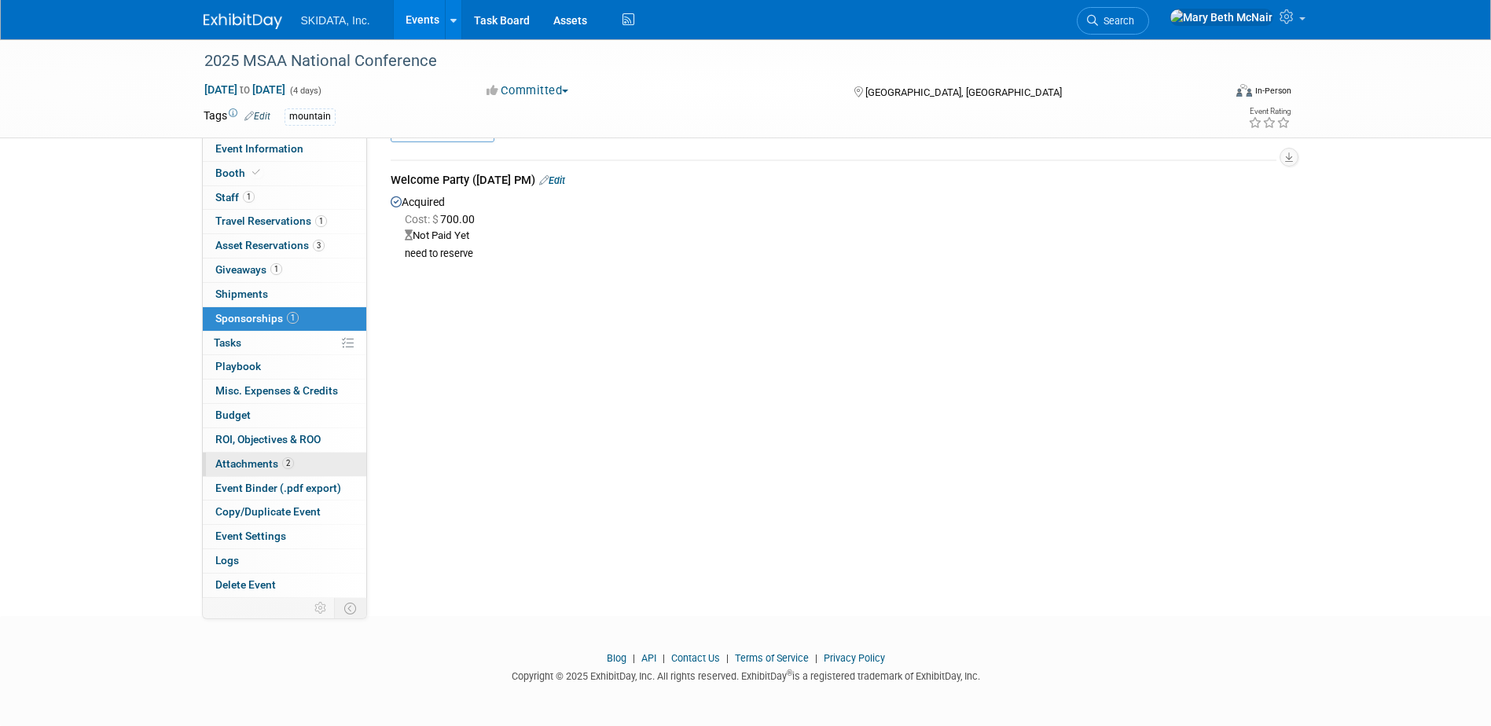
click at [260, 464] on span "Attachments 2" at bounding box center [254, 463] width 79 height 13
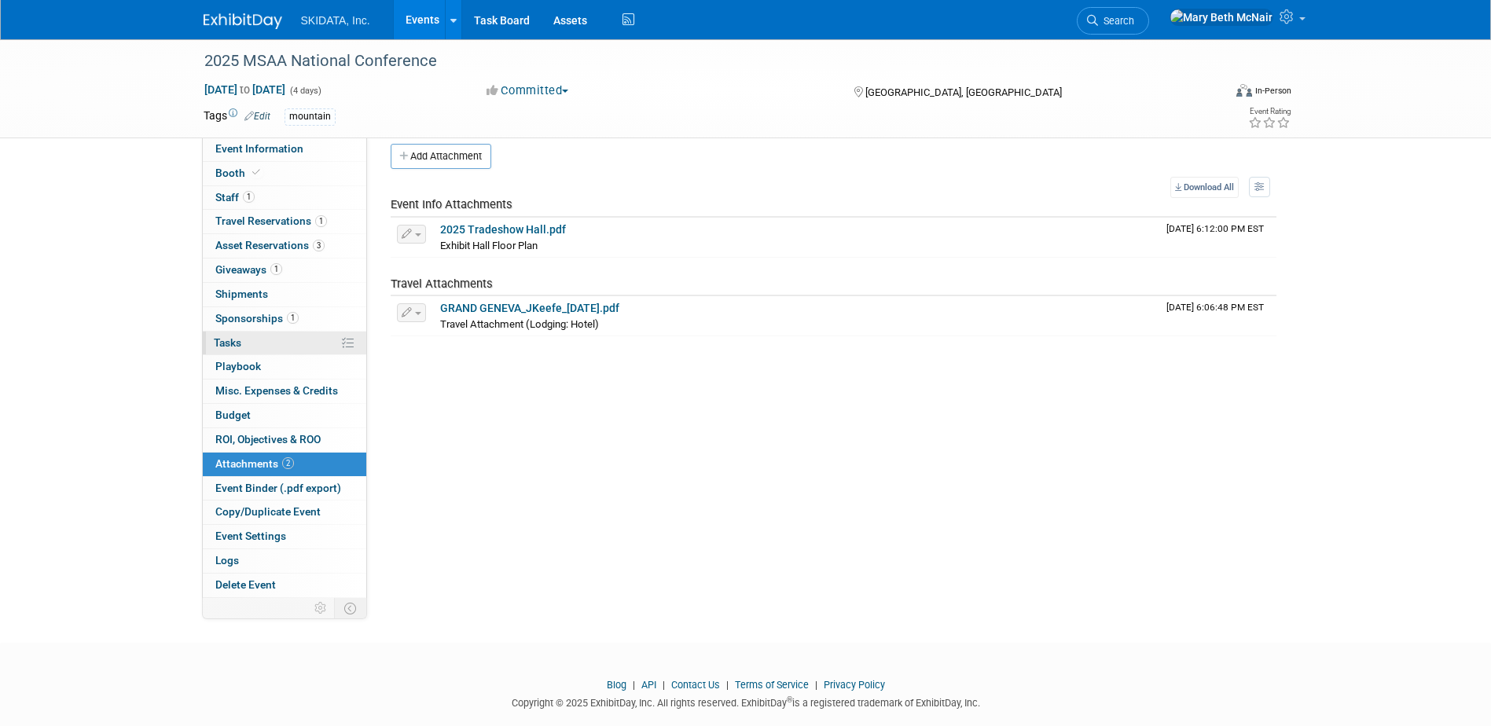
scroll to position [0, 0]
